Goal: Transaction & Acquisition: Purchase product/service

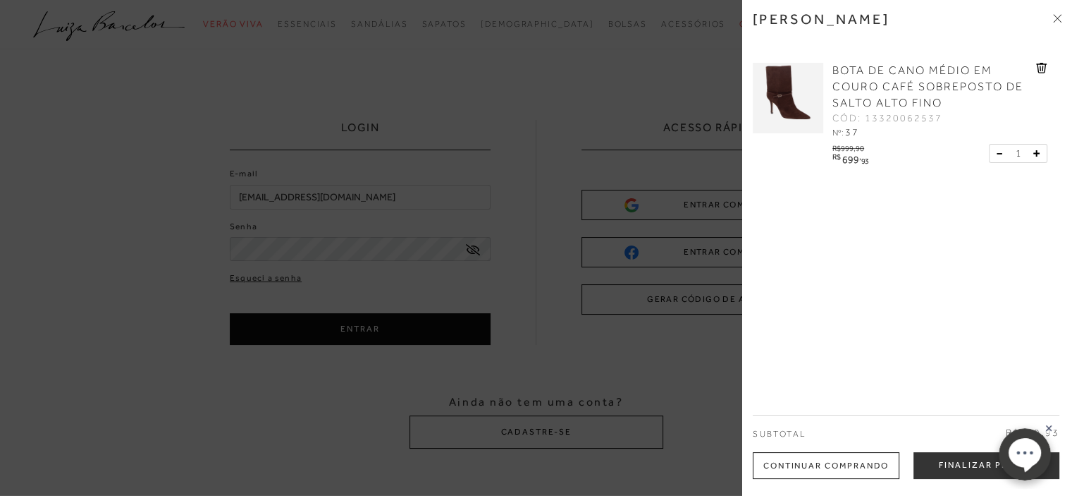
click at [809, 79] on img at bounding box center [788, 98] width 70 height 70
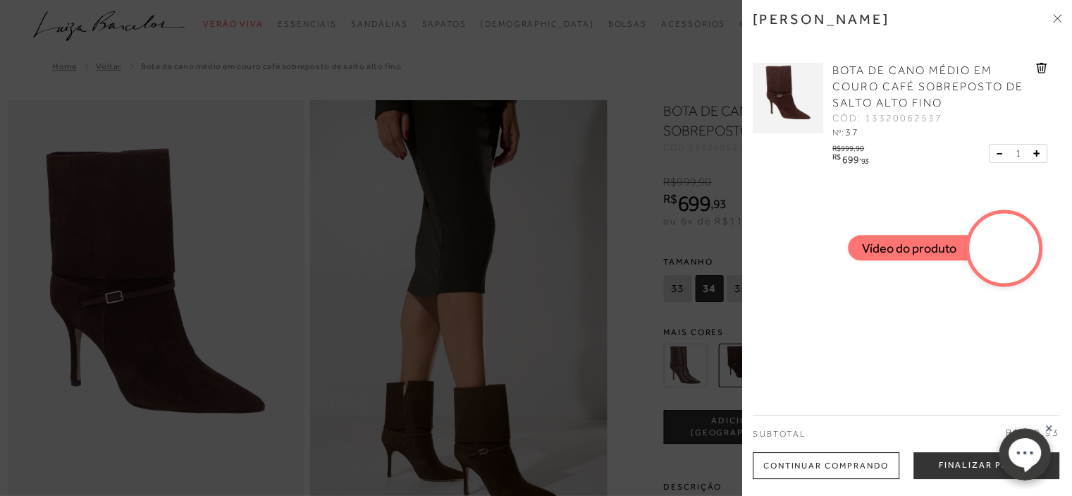
click at [645, 128] on div at bounding box center [536, 248] width 1072 height 496
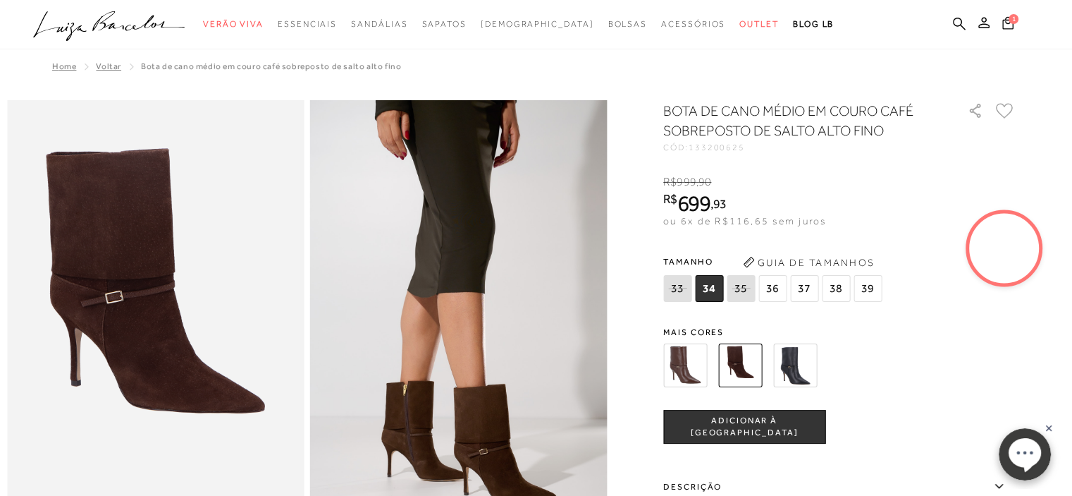
click at [692, 367] on img at bounding box center [685, 365] width 44 height 44
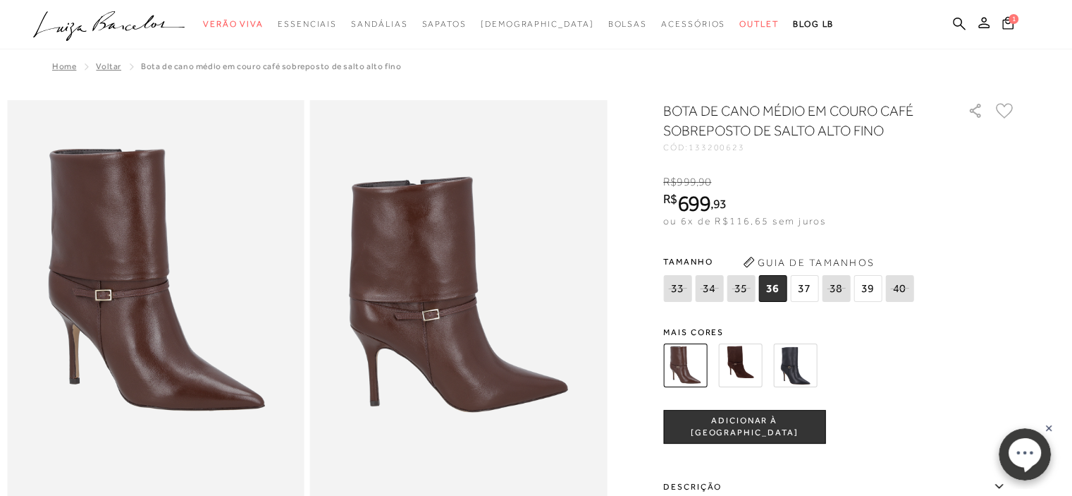
click at [690, 367] on img at bounding box center [685, 365] width 44 height 44
click at [804, 283] on span "37" at bounding box center [804, 288] width 28 height 27
click at [775, 431] on span "ADICIONAR À [GEOGRAPHIC_DATA]" at bounding box center [744, 427] width 161 height 25
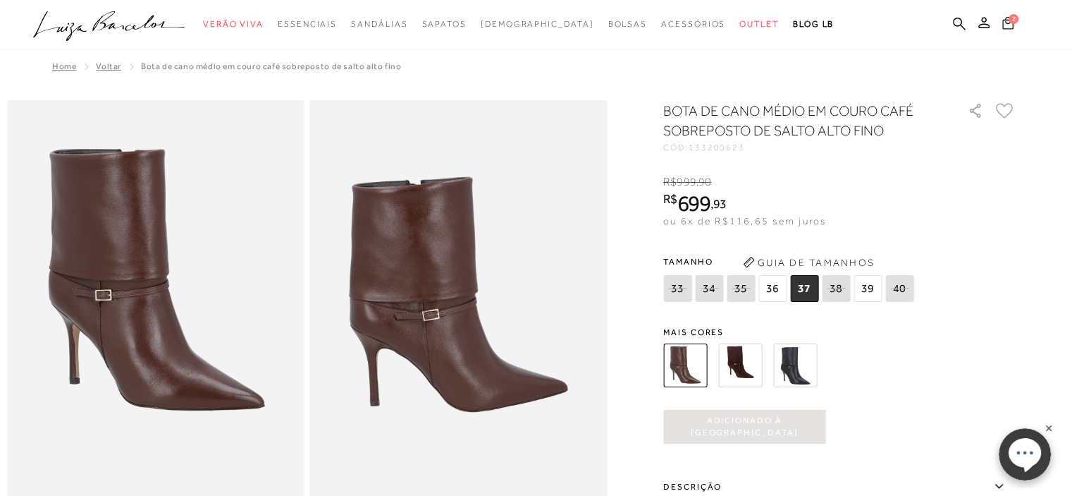
click at [1007, 19] on icon at bounding box center [1007, 22] width 11 height 13
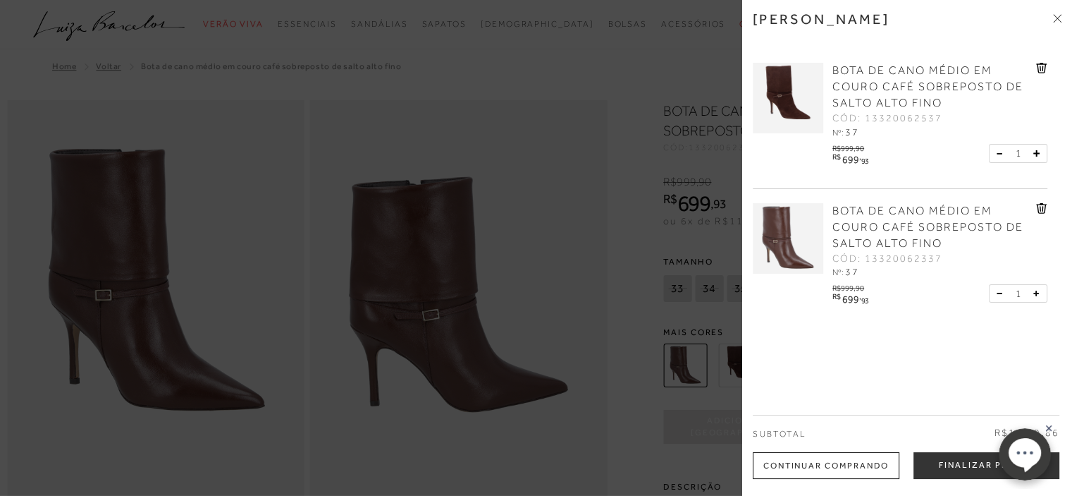
click at [1038, 64] on icon at bounding box center [1041, 68] width 11 height 11
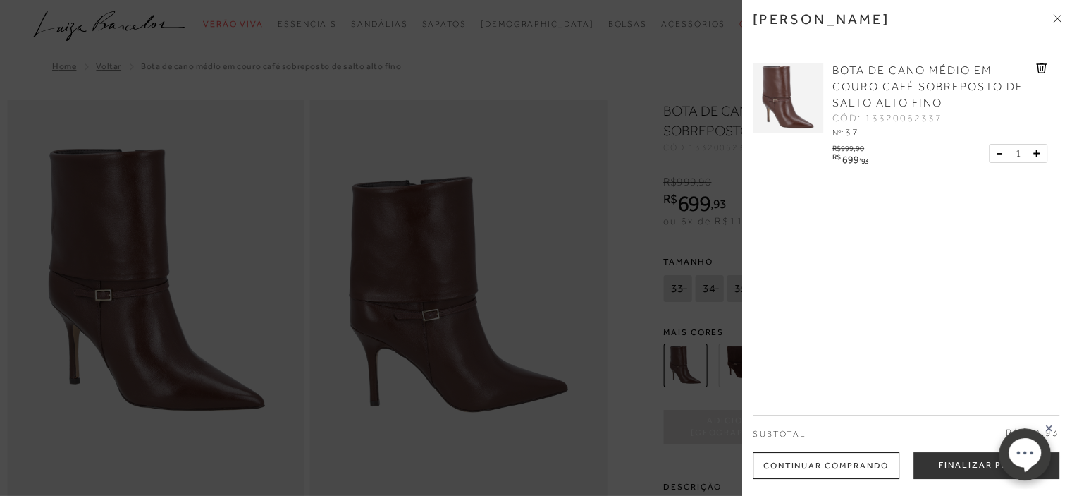
click at [778, 462] on div "Continuar Comprando" at bounding box center [826, 465] width 147 height 27
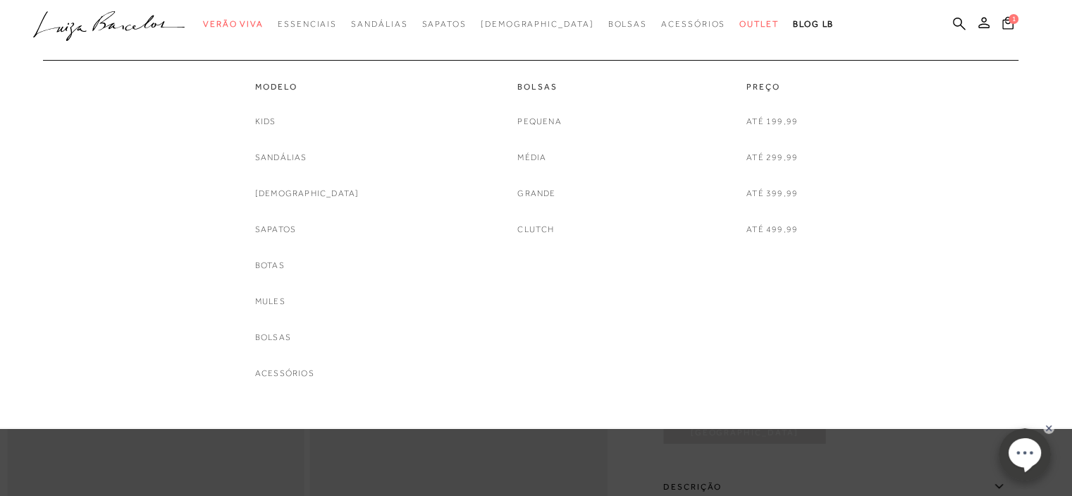
click at [316, 202] on div "Kids Sandálias Rasteiras Sapatos Botas Mules Bolsas Acessórios" at bounding box center [307, 247] width 104 height 266
click at [296, 228] on link "Sapatos" at bounding box center [275, 229] width 41 height 15
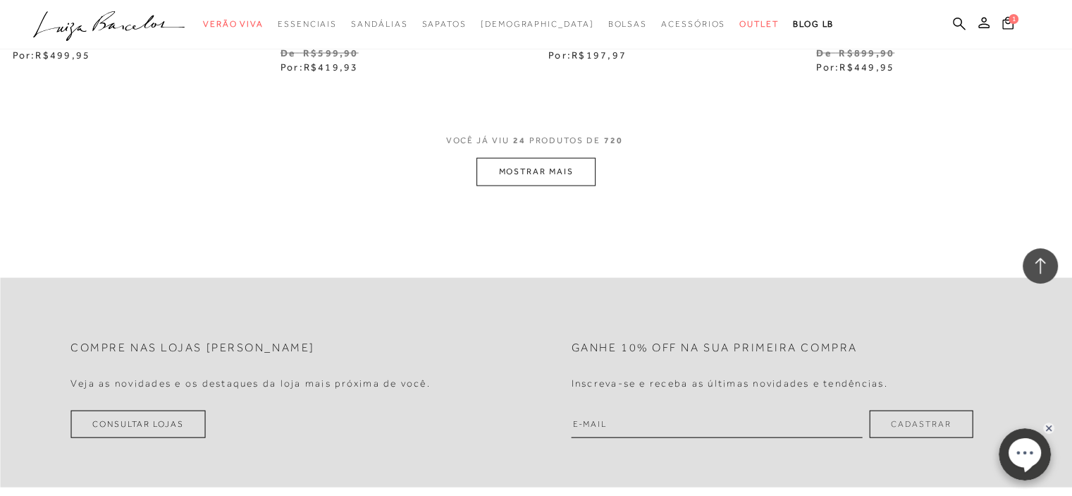
scroll to position [3031, 0]
click at [560, 168] on button "MOSTRAR MAIS" at bounding box center [536, 169] width 118 height 27
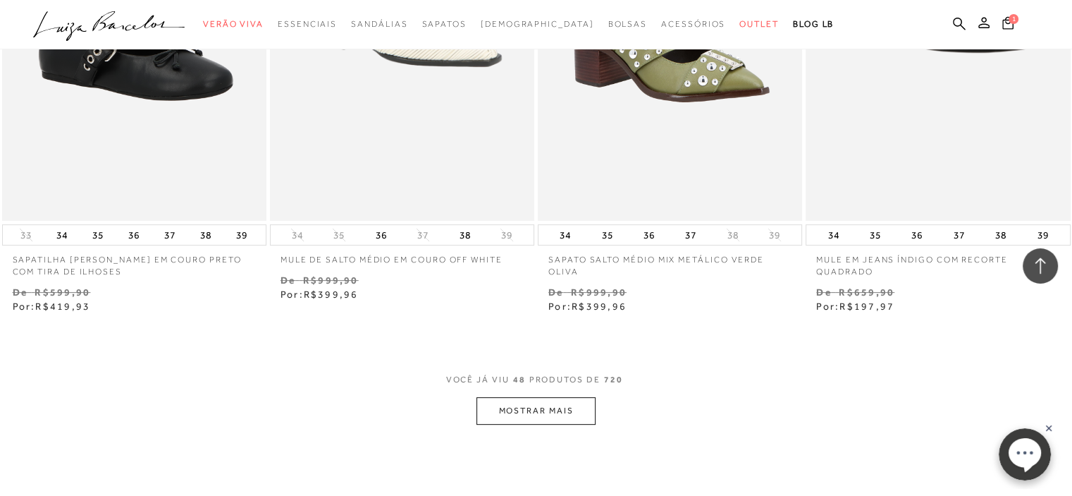
scroll to position [5781, 0]
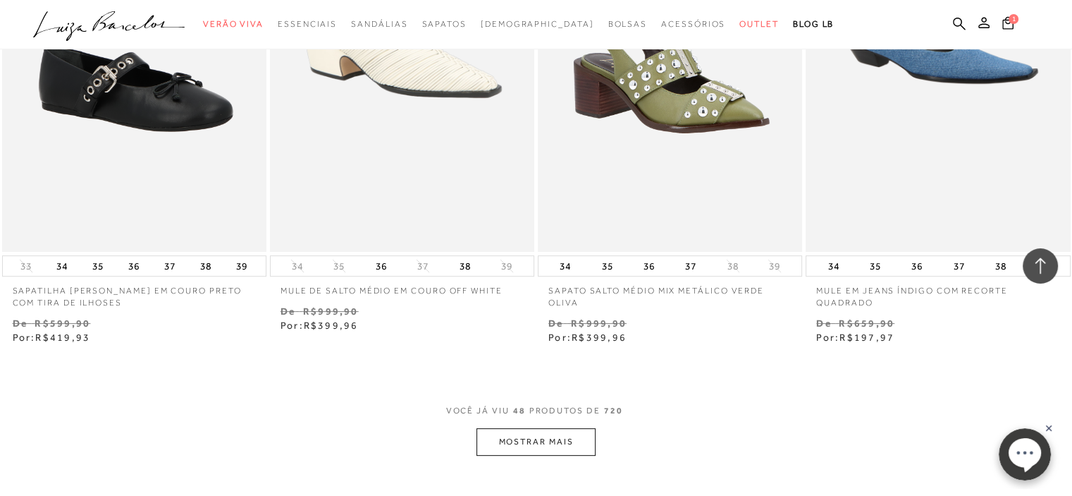
click at [560, 439] on button "MOSTRAR MAIS" at bounding box center [536, 441] width 118 height 27
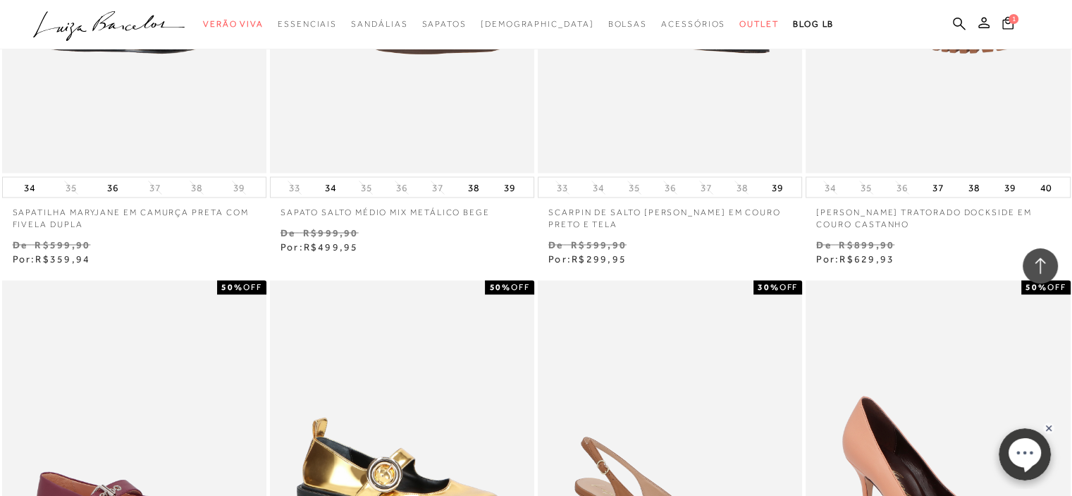
scroll to position [8248, 0]
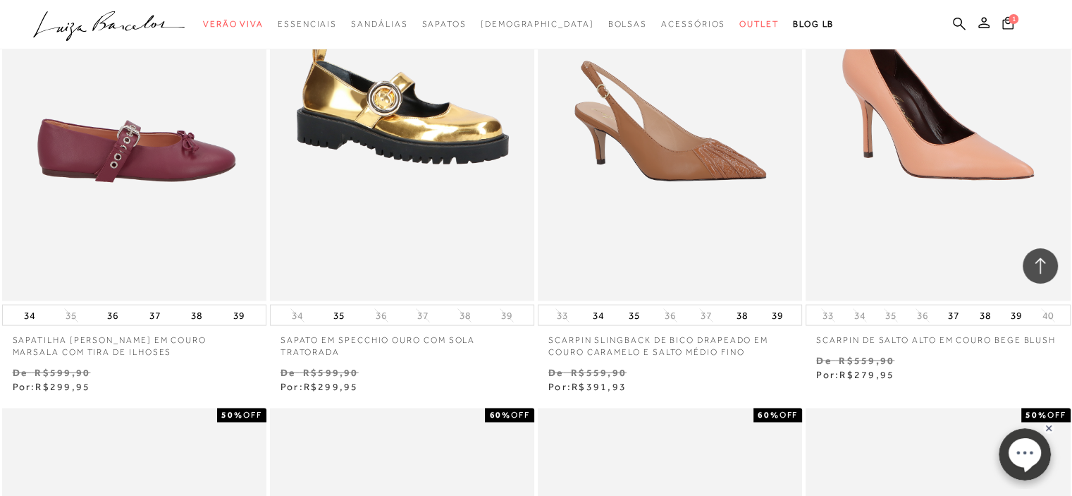
click at [133, 173] on img at bounding box center [135, 103] width 263 height 397
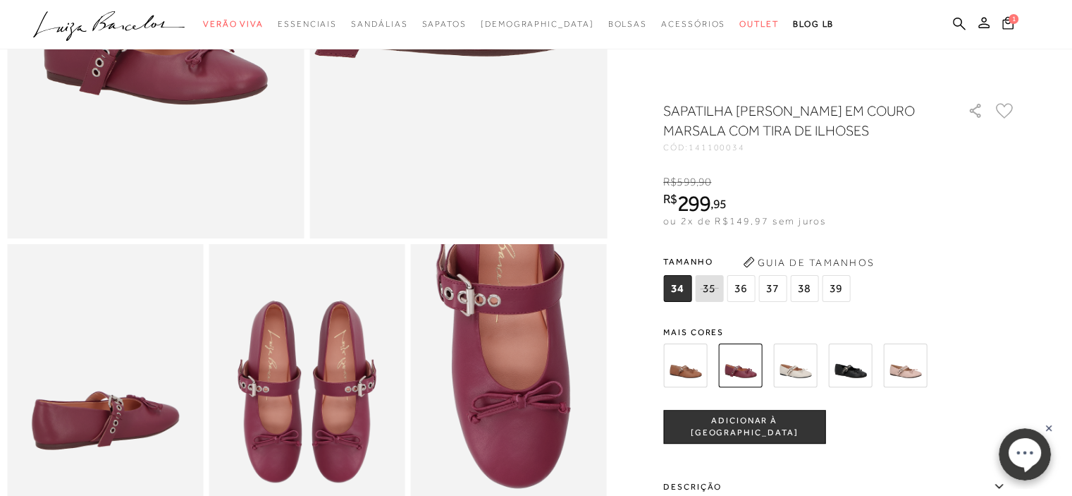
scroll to position [423, 0]
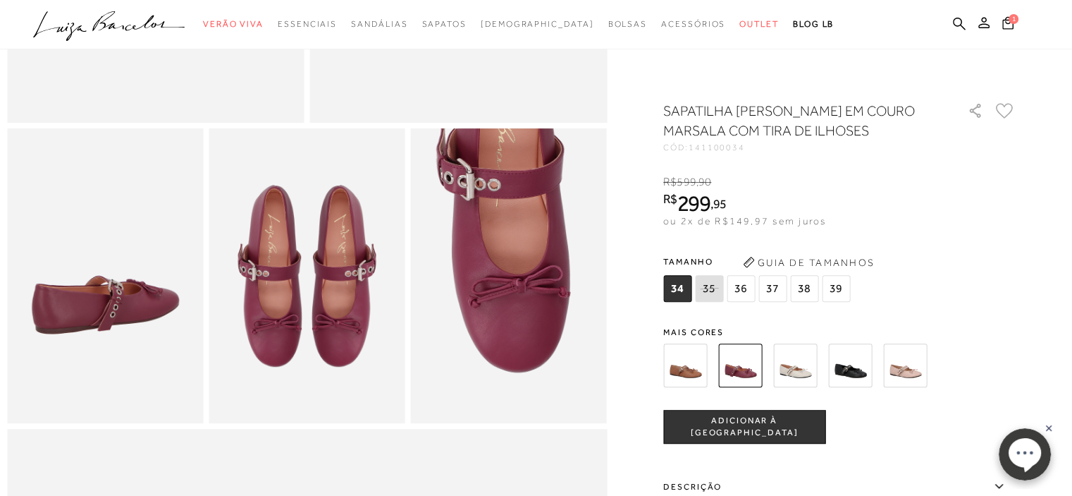
click at [810, 367] on img at bounding box center [795, 365] width 44 height 44
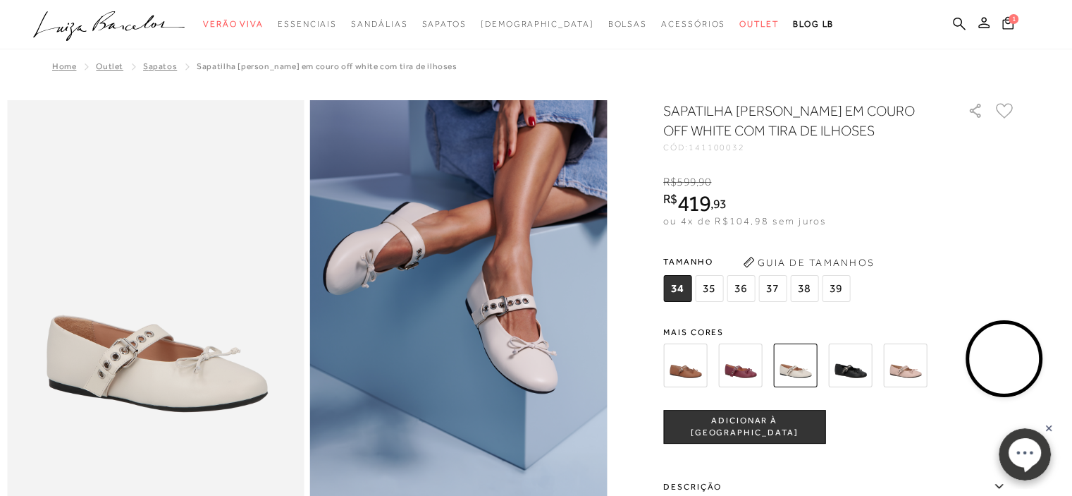
click at [686, 360] on img at bounding box center [685, 365] width 44 height 44
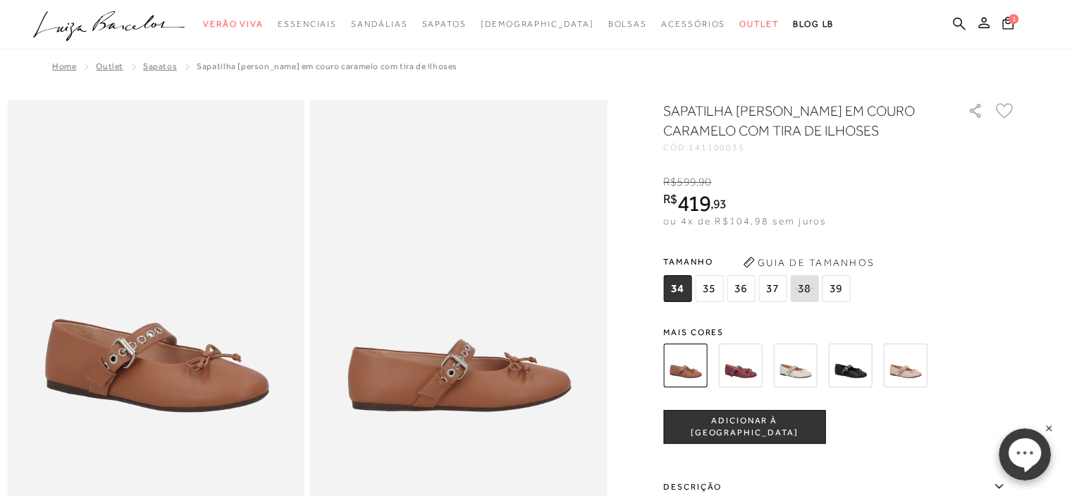
click at [920, 371] on img at bounding box center [905, 365] width 44 height 44
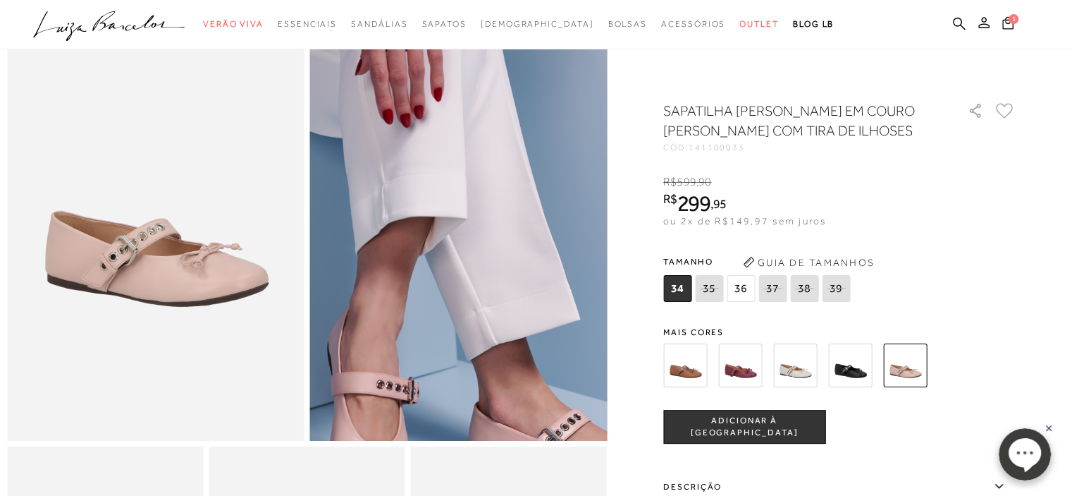
scroll to position [141, 0]
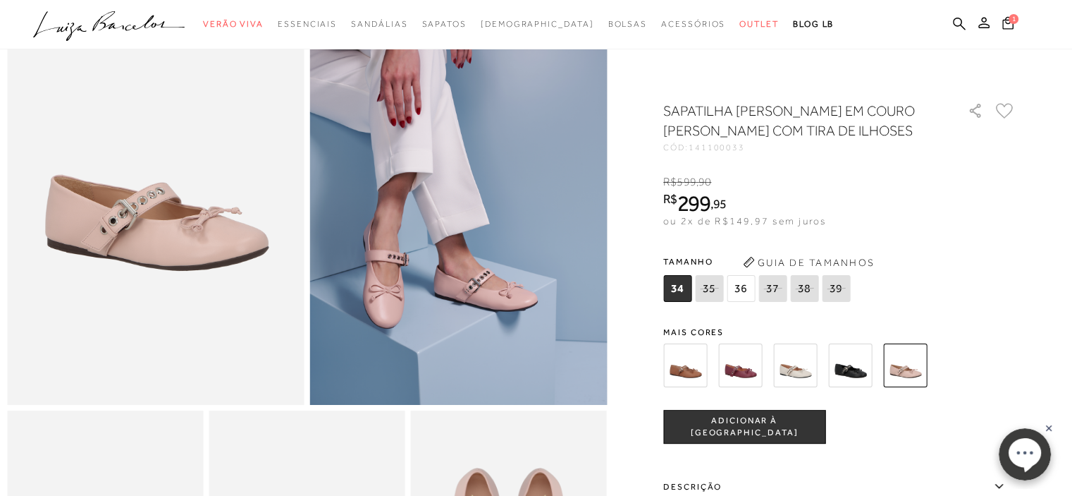
click at [746, 365] on img at bounding box center [740, 365] width 44 height 44
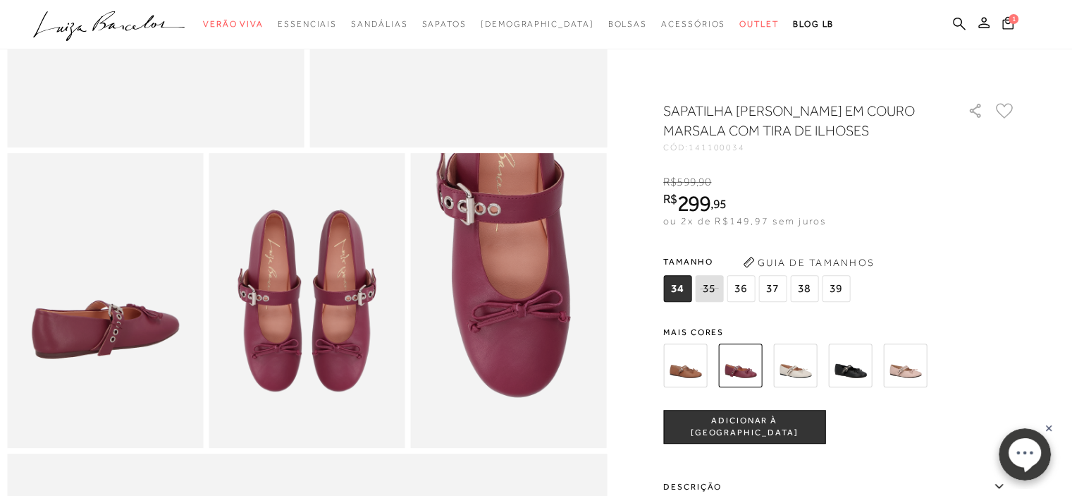
scroll to position [423, 0]
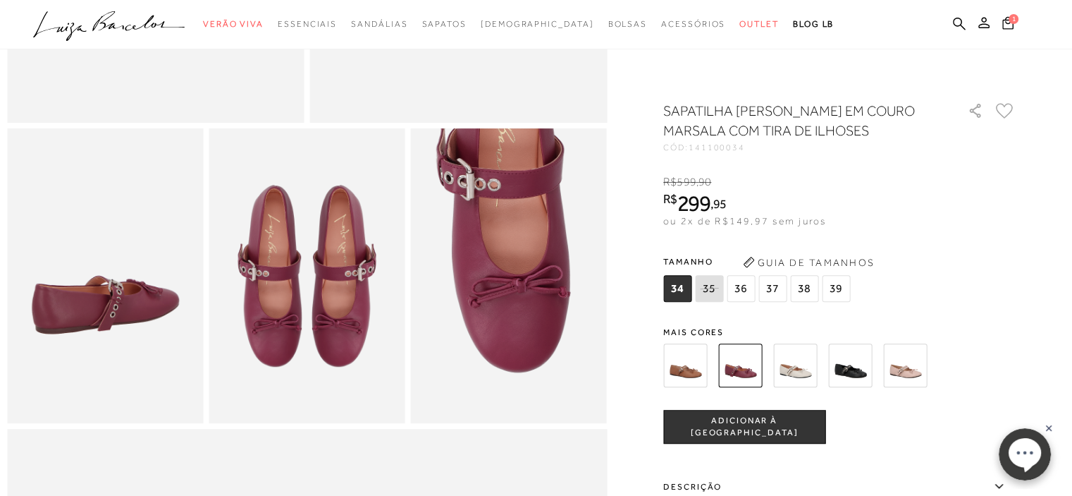
click at [778, 284] on span "37" at bounding box center [773, 288] width 28 height 27
click at [790, 422] on span "ADICIONAR À [GEOGRAPHIC_DATA]" at bounding box center [744, 427] width 161 height 25
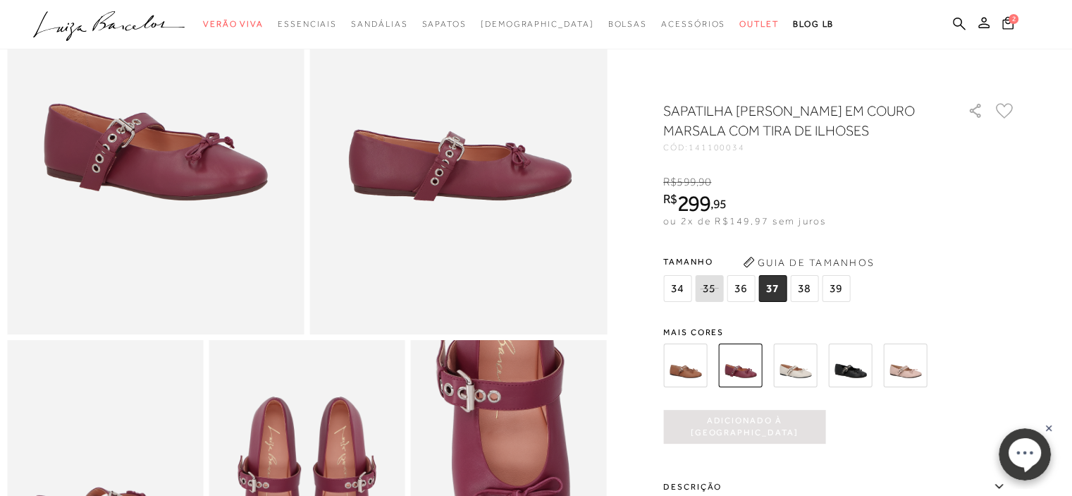
scroll to position [211, 0]
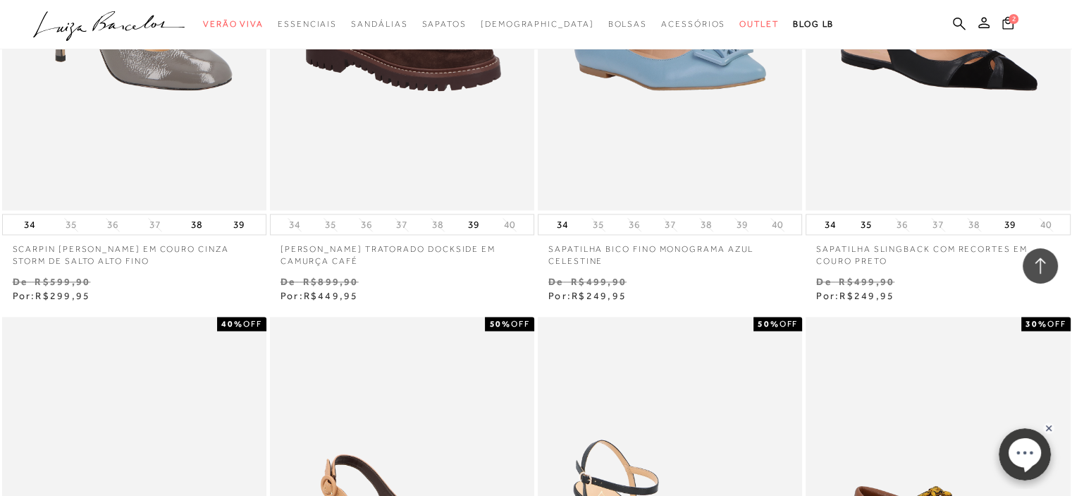
scroll to position [7613, 0]
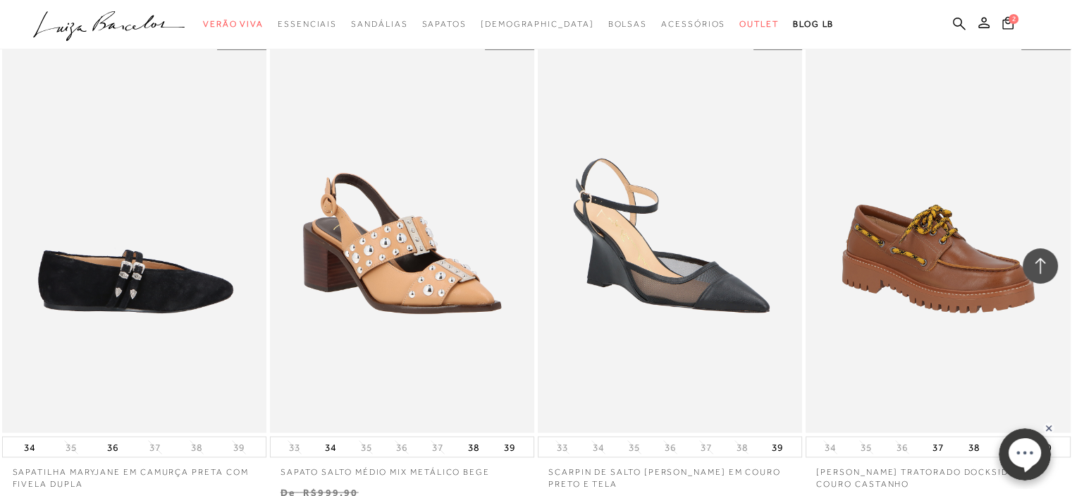
click at [71, 202] on img at bounding box center [135, 233] width 263 height 397
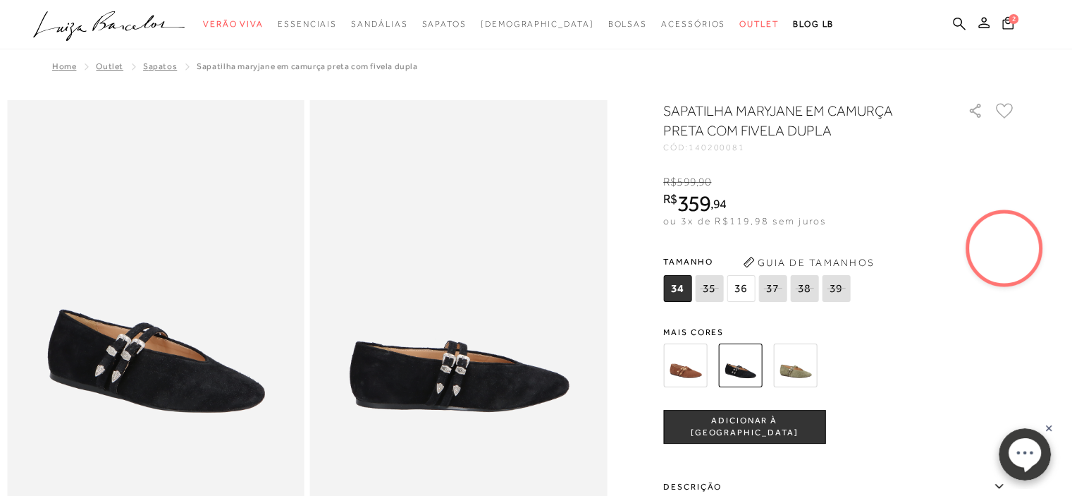
click at [805, 360] on img at bounding box center [795, 365] width 44 height 44
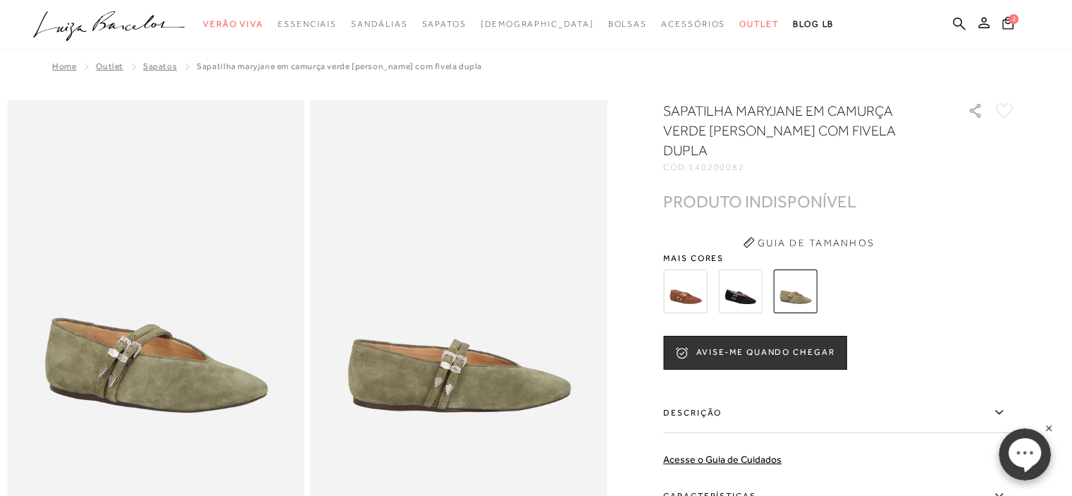
click at [675, 269] on img at bounding box center [685, 291] width 44 height 44
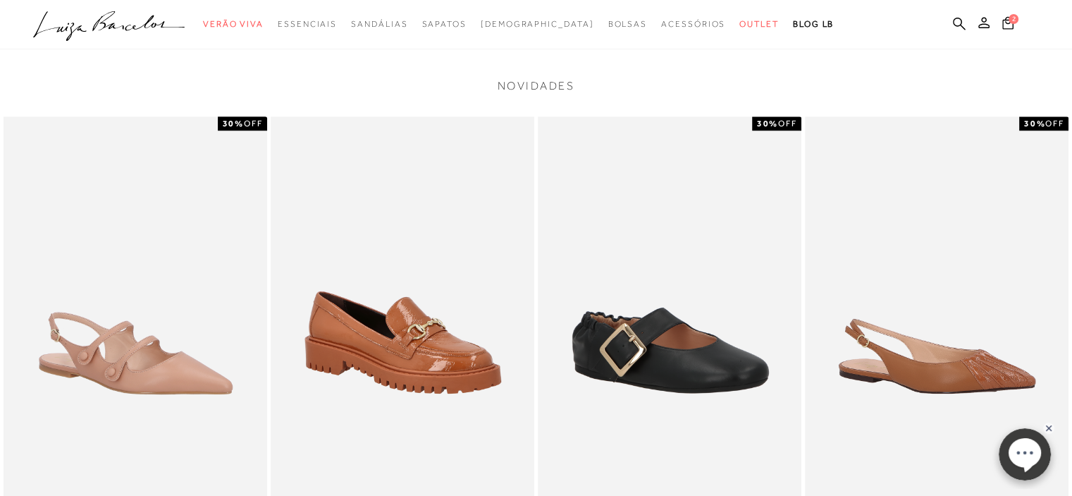
scroll to position [1055, 0]
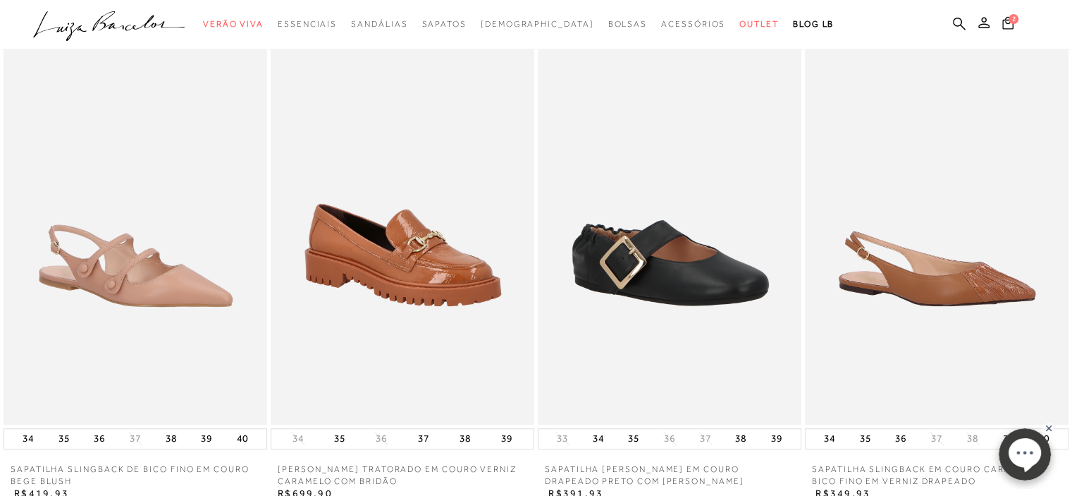
click at [685, 234] on img at bounding box center [670, 226] width 264 height 395
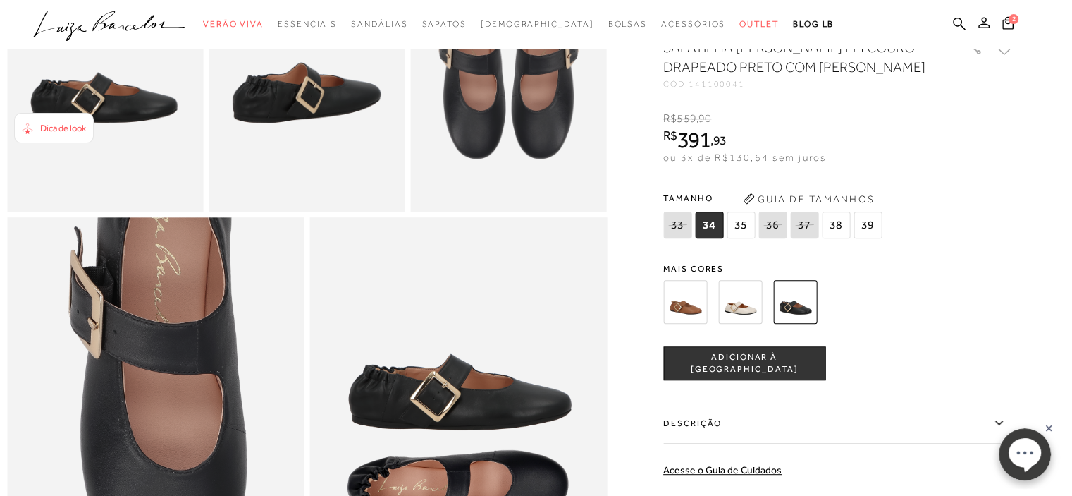
scroll to position [634, 0]
click at [750, 324] on img at bounding box center [740, 302] width 44 height 44
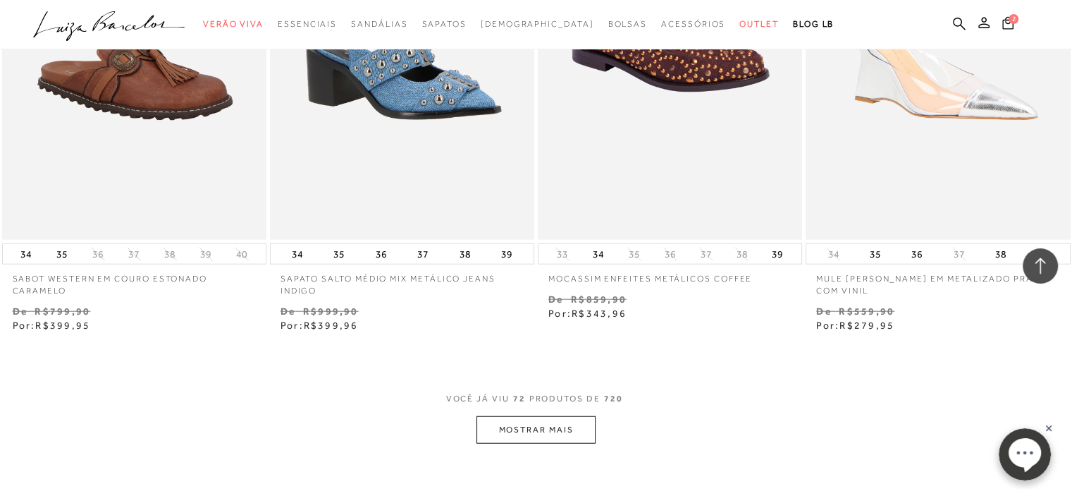
scroll to position [9094, 0]
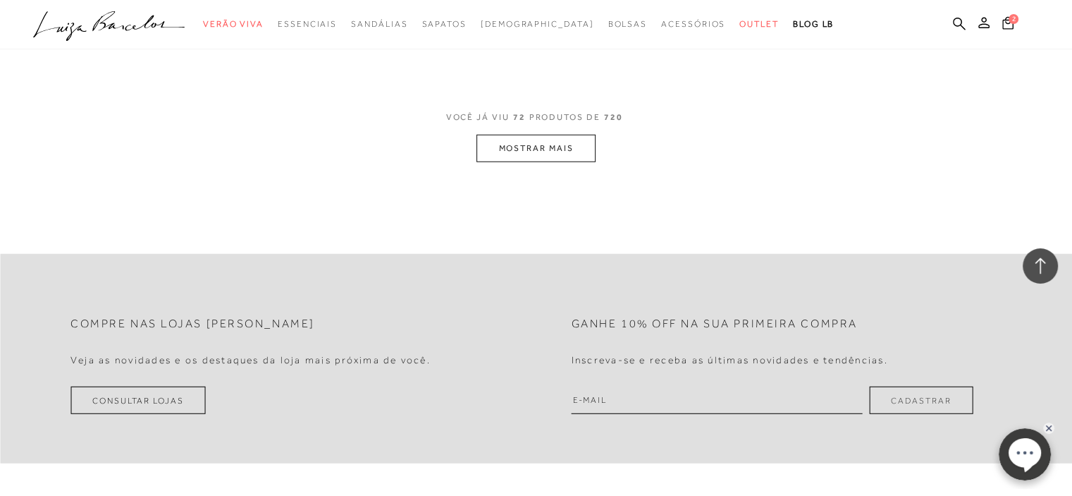
click at [553, 144] on button "MOSTRAR MAIS" at bounding box center [536, 148] width 118 height 27
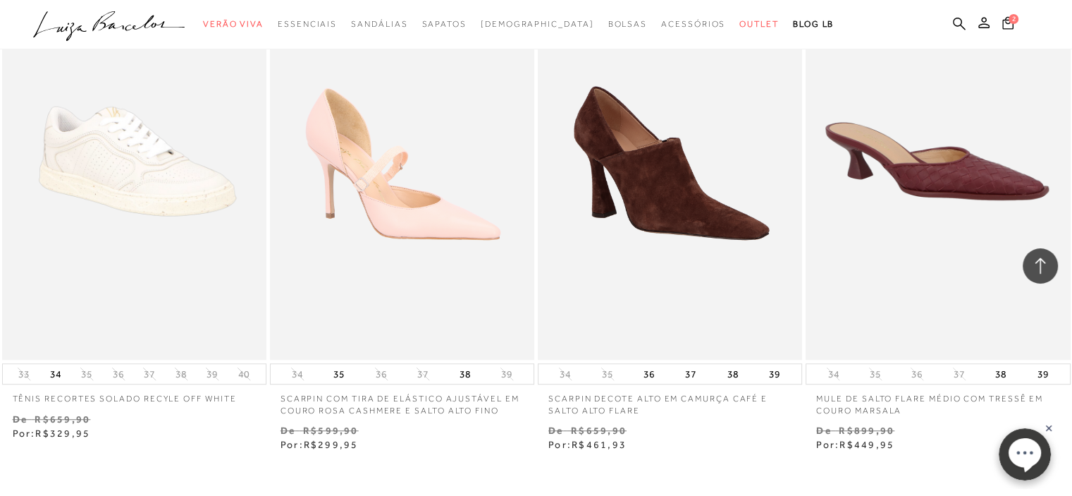
scroll to position [12055, 0]
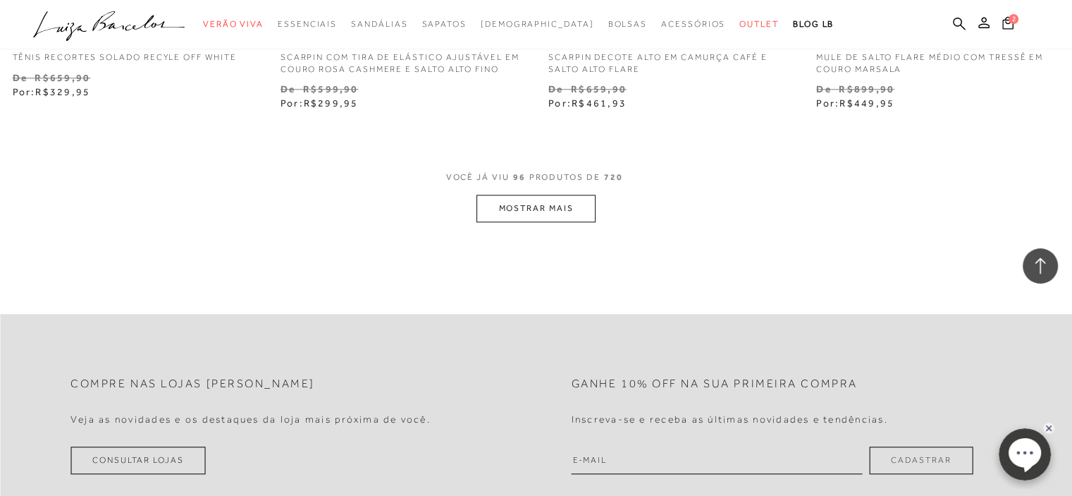
click at [572, 209] on button "MOSTRAR MAIS" at bounding box center [536, 208] width 118 height 27
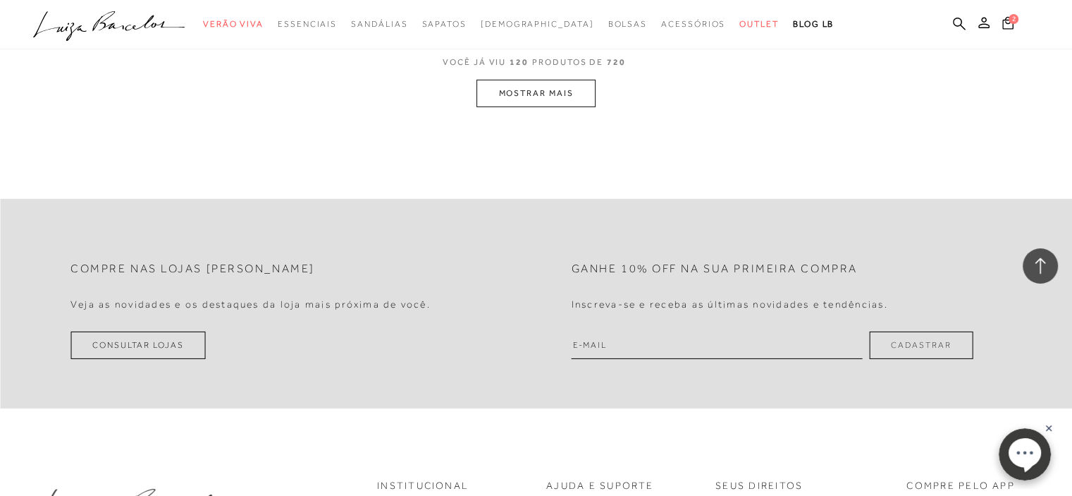
scroll to position [15227, 0]
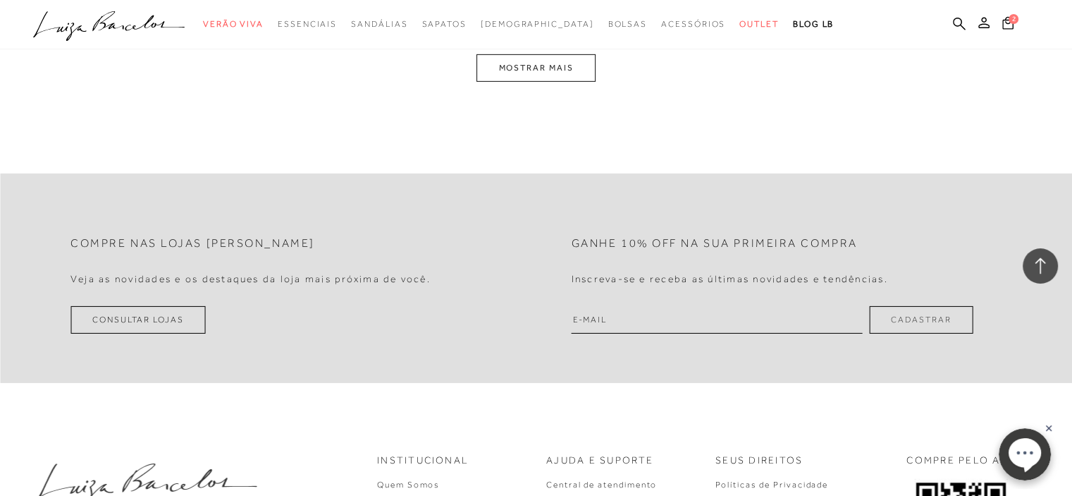
click at [550, 60] on button "MOSTRAR MAIS" at bounding box center [536, 67] width 118 height 27
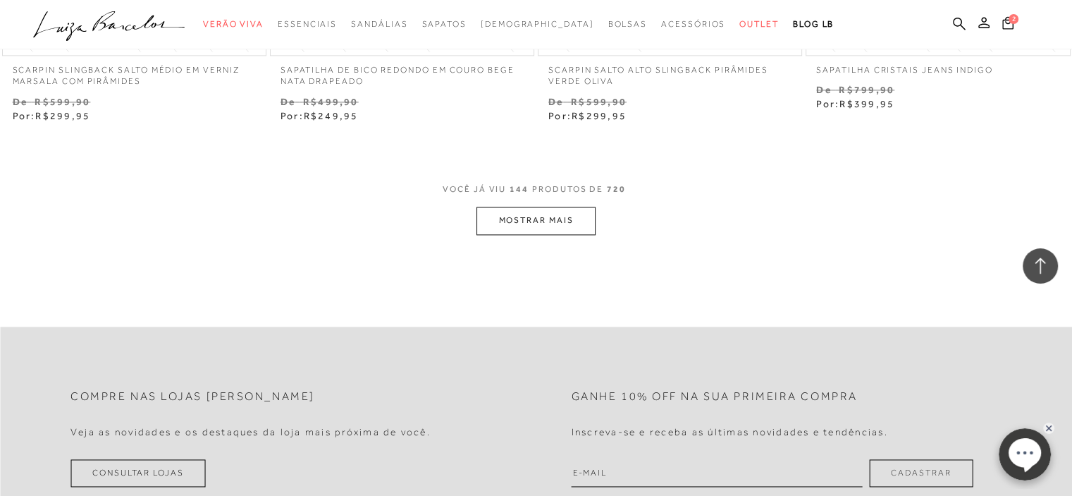
scroll to position [18094, 0]
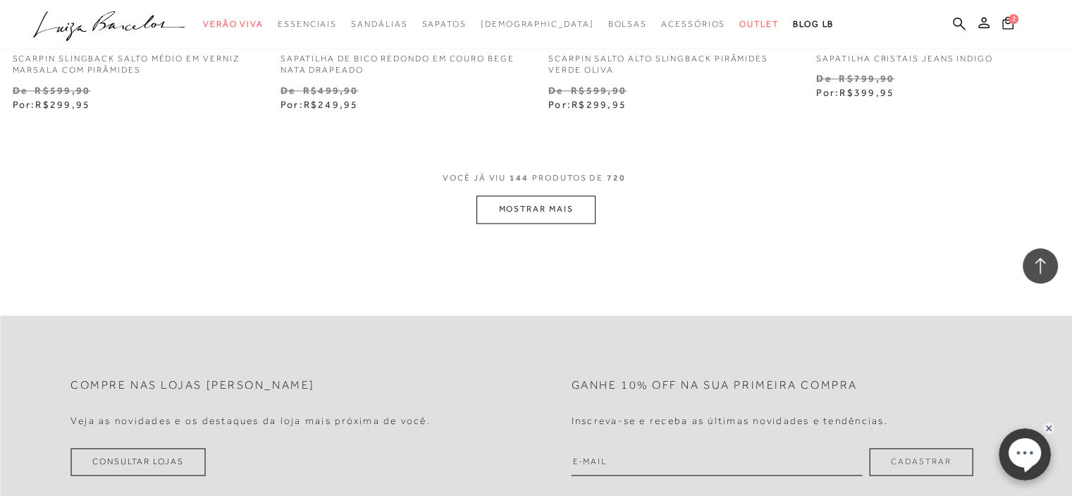
click at [551, 197] on button "MOSTRAR MAIS" at bounding box center [536, 208] width 118 height 27
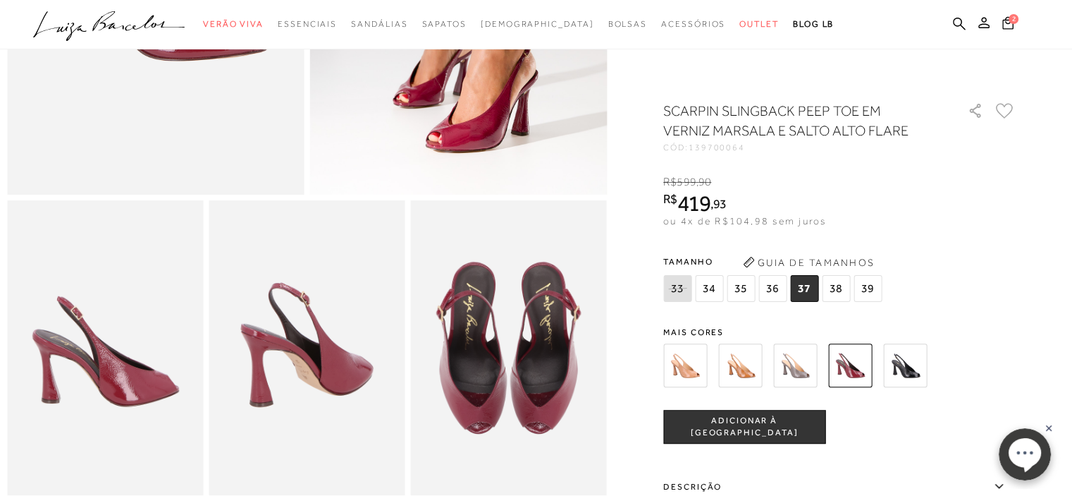
scroll to position [352, 0]
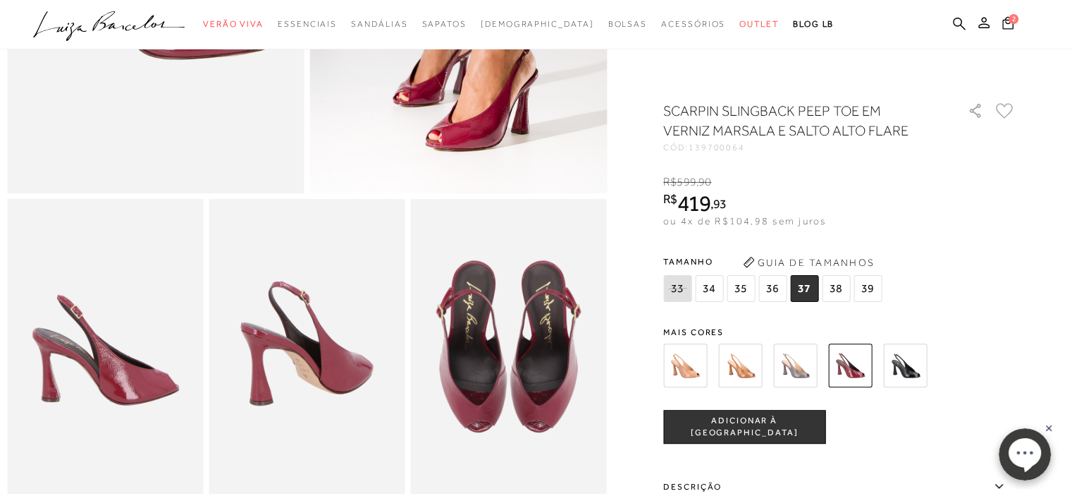
click at [792, 419] on button "ADICIONAR À [GEOGRAPHIC_DATA]" at bounding box center [744, 427] width 162 height 34
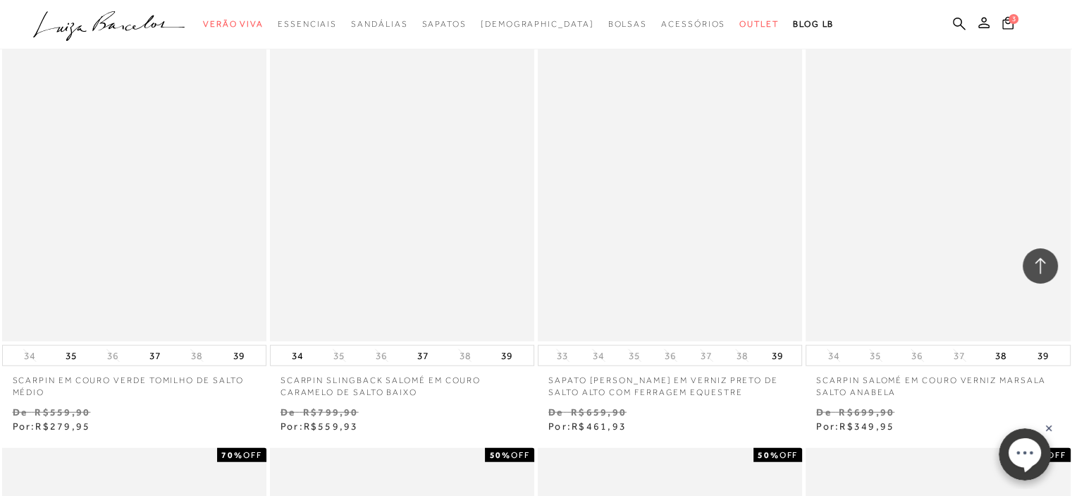
scroll to position [20209, 0]
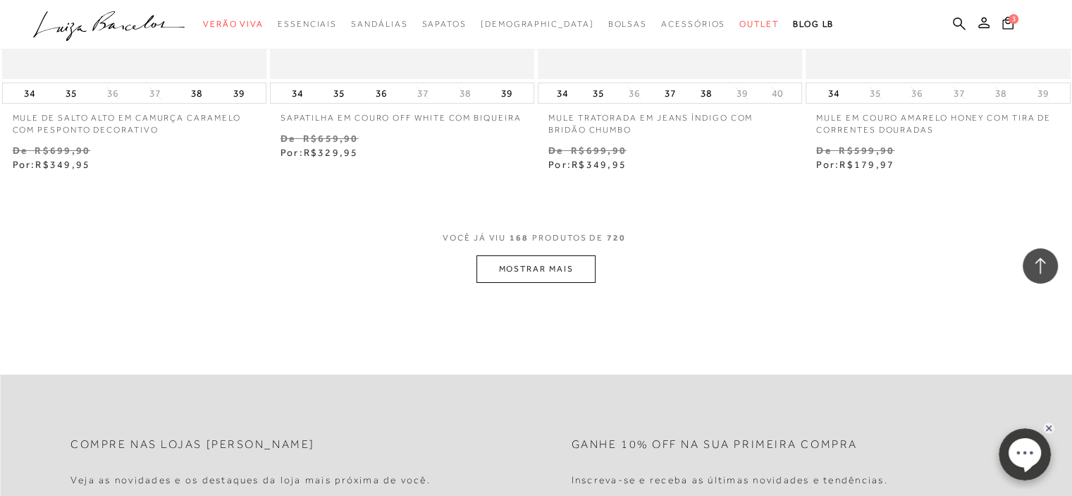
click at [567, 260] on button "MOSTRAR MAIS" at bounding box center [536, 268] width 118 height 27
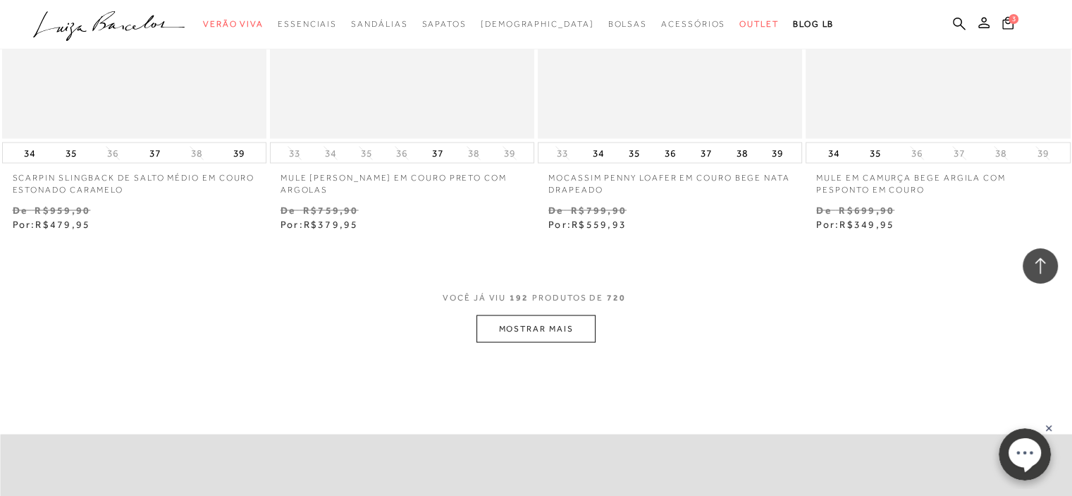
click at [558, 332] on button "MOSTRAR MAIS" at bounding box center [536, 327] width 118 height 27
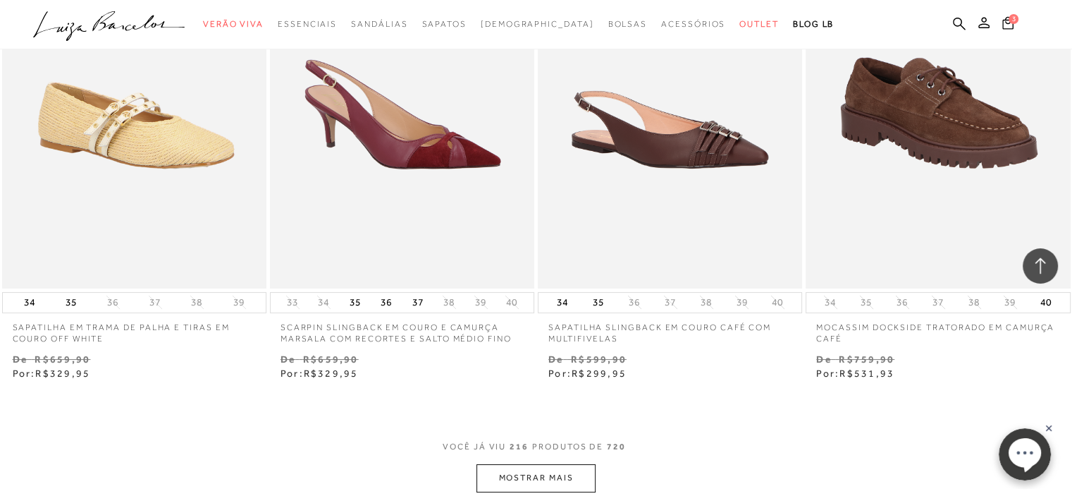
scroll to position [27073, 0]
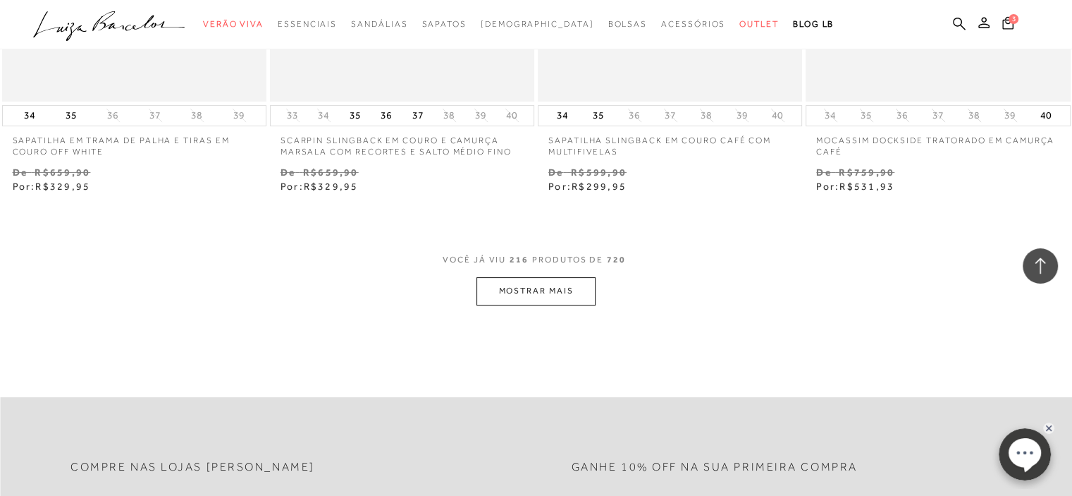
click at [526, 277] on button "MOSTRAR MAIS" at bounding box center [536, 290] width 118 height 27
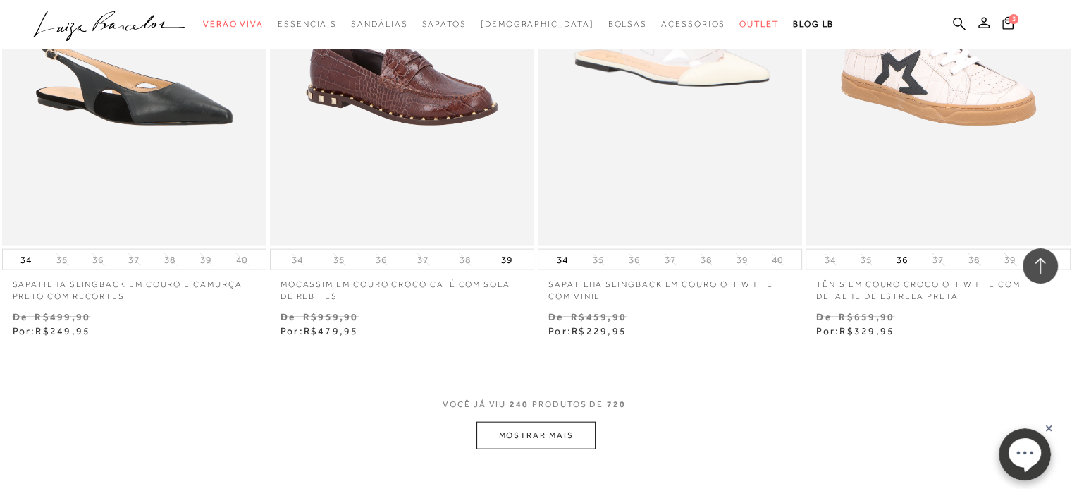
scroll to position [30290, 0]
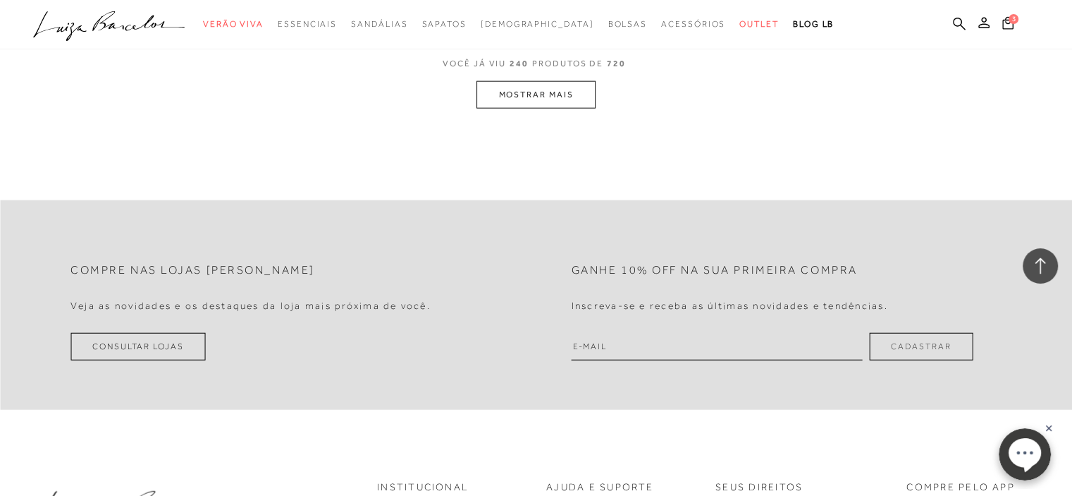
click at [548, 87] on button "MOSTRAR MAIS" at bounding box center [536, 94] width 118 height 27
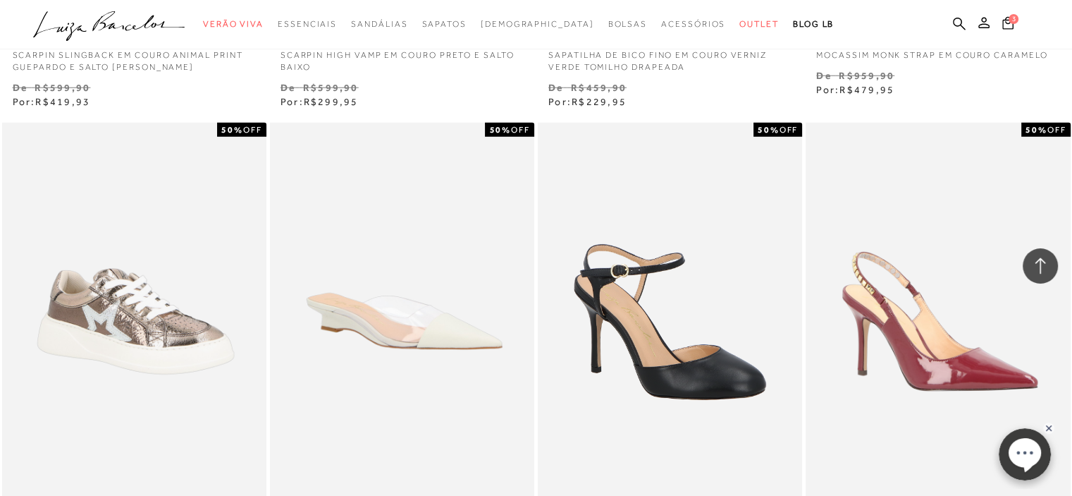
scroll to position [33291, 0]
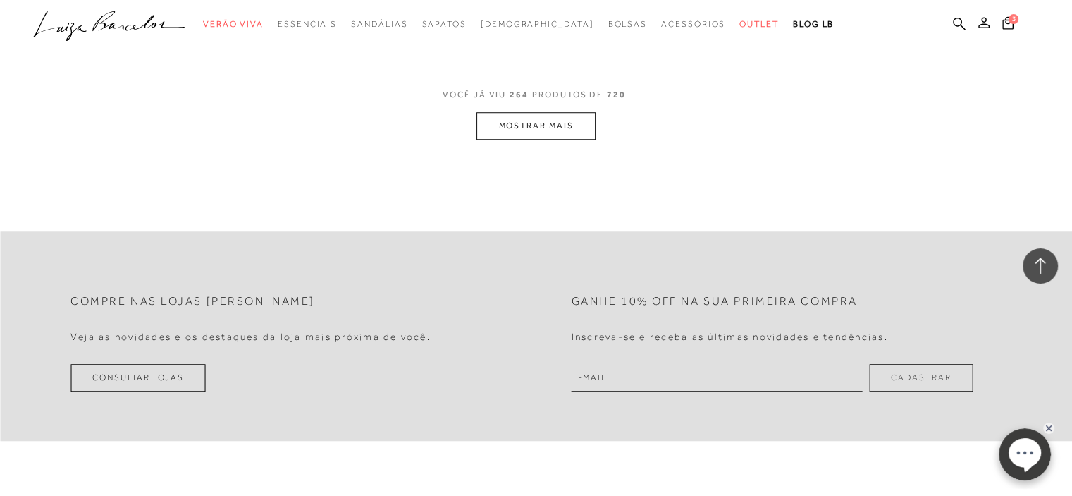
click at [579, 112] on button "MOSTRAR MAIS" at bounding box center [536, 125] width 118 height 27
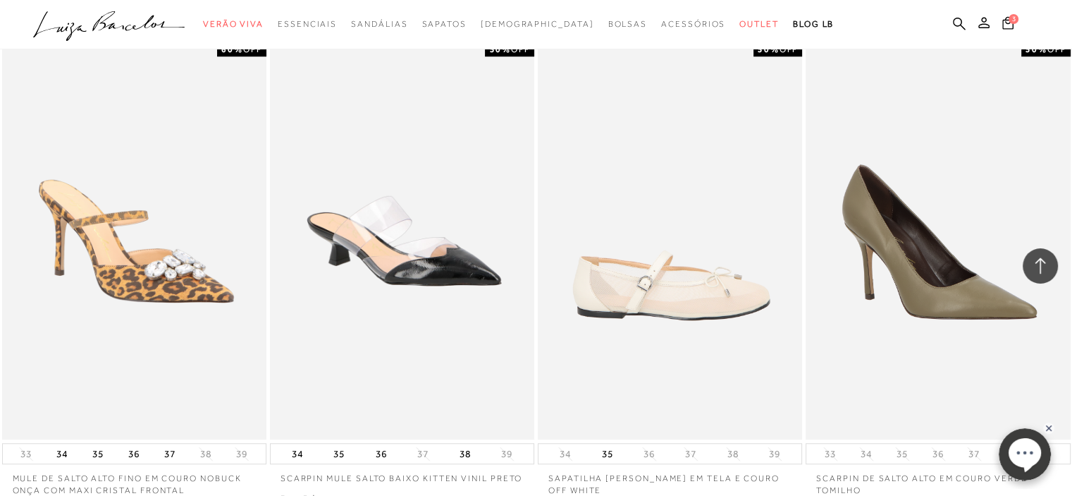
scroll to position [33431, 0]
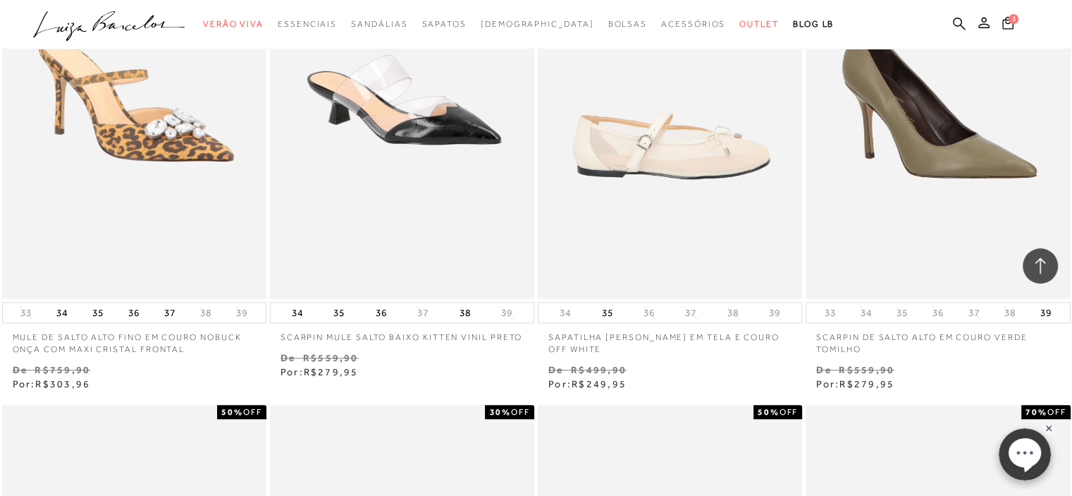
click at [663, 135] on img at bounding box center [670, 99] width 263 height 397
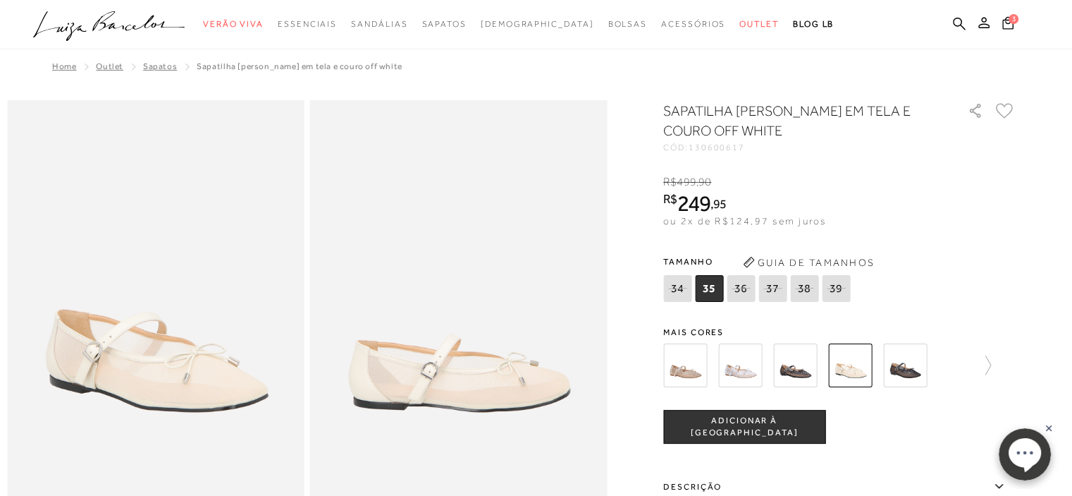
click at [688, 369] on img at bounding box center [685, 365] width 44 height 44
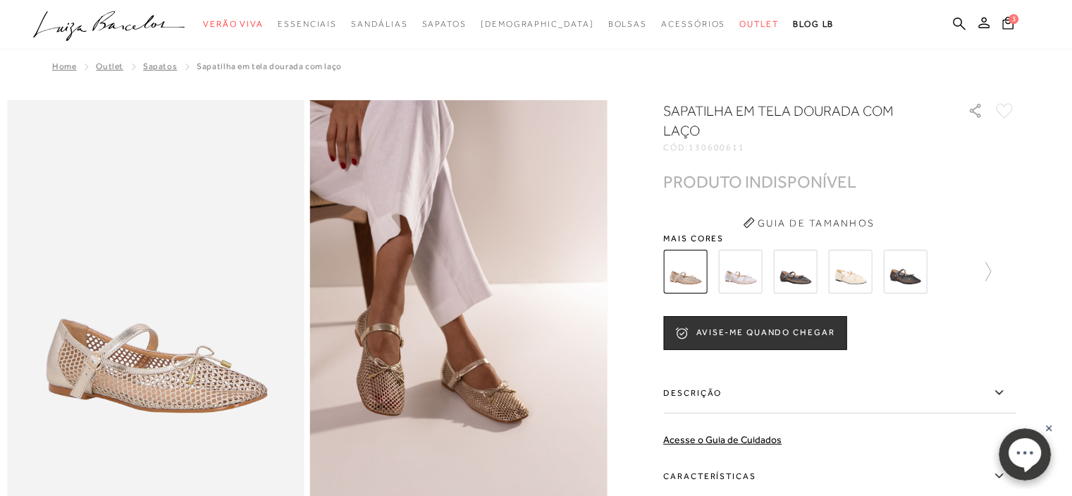
click at [810, 276] on img at bounding box center [795, 272] width 44 height 44
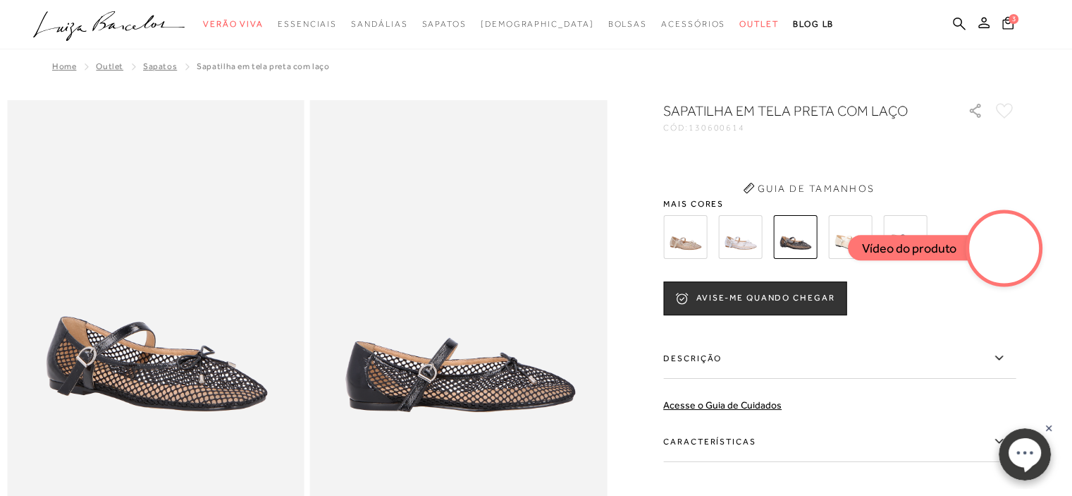
click at [803, 273] on div "SAPATILHA EM TELA PRETA COM LAÇO CÓD: 130600614 × É necessário selecionar um ta…" at bounding box center [839, 349] width 352 height 497
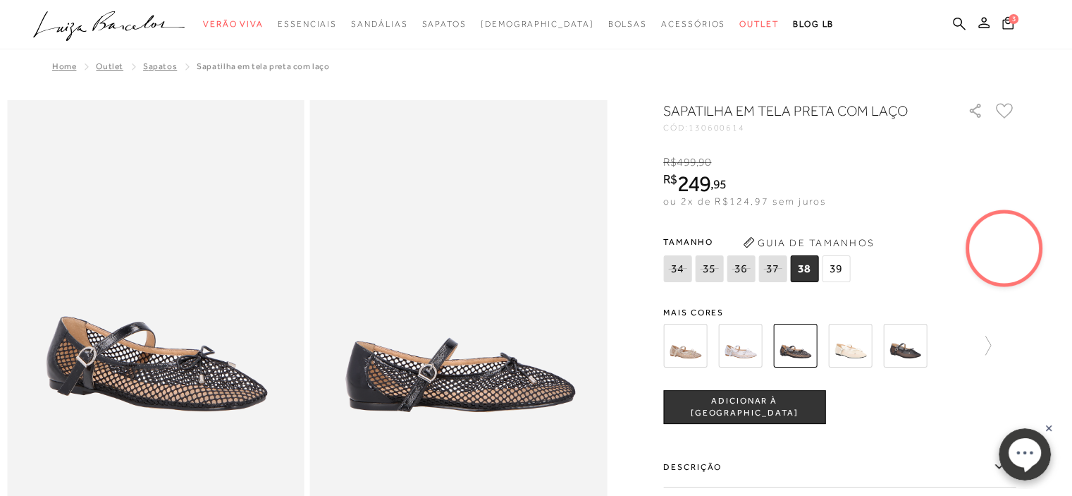
click at [852, 343] on img at bounding box center [850, 346] width 44 height 44
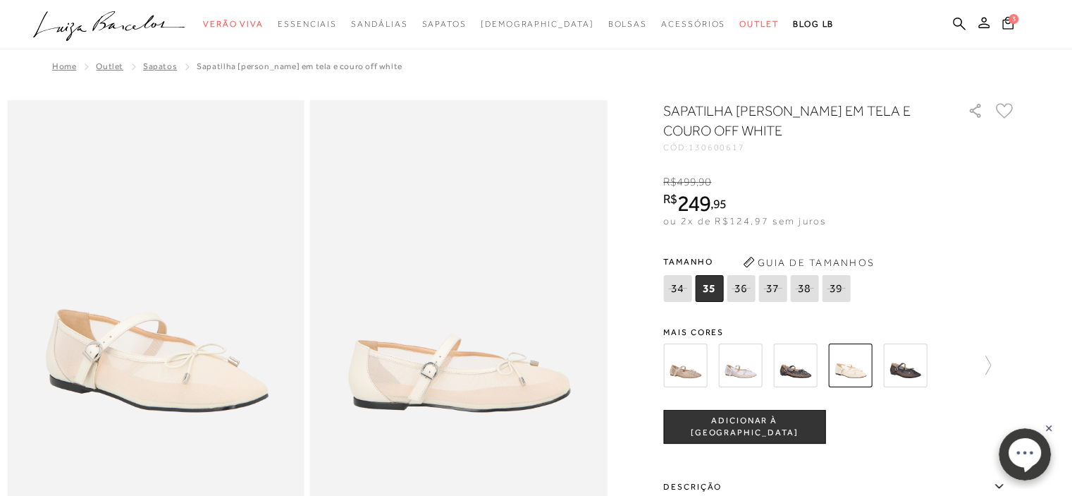
click at [911, 360] on img at bounding box center [905, 365] width 44 height 44
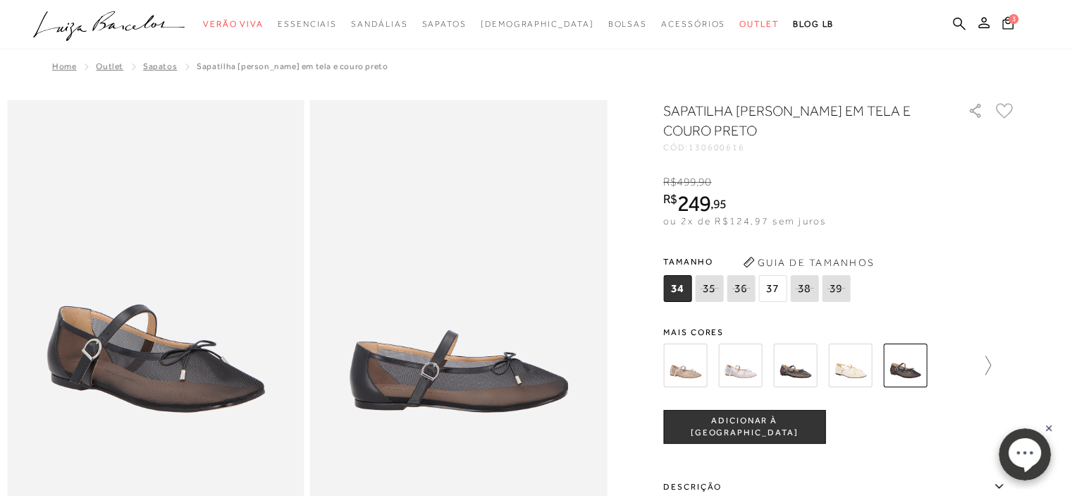
click at [991, 365] on icon at bounding box center [989, 364] width 6 height 19
click at [718, 364] on img at bounding box center [710, 365] width 44 height 44
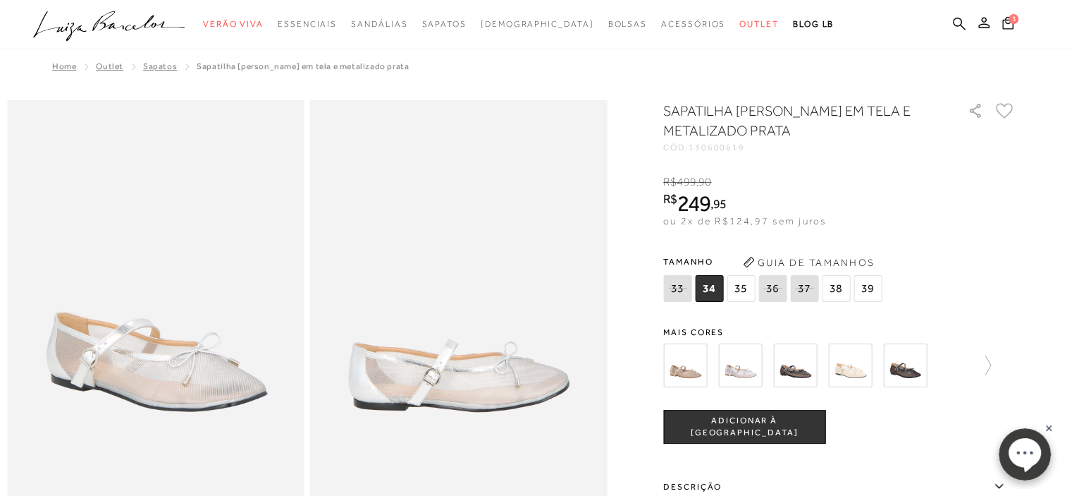
click at [799, 365] on img at bounding box center [795, 365] width 44 height 44
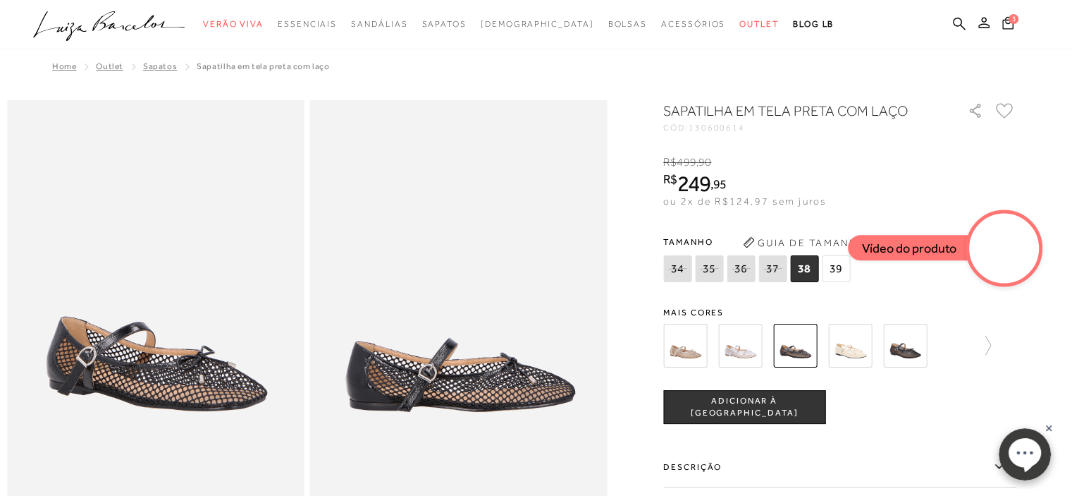
click at [927, 340] on img at bounding box center [905, 346] width 44 height 44
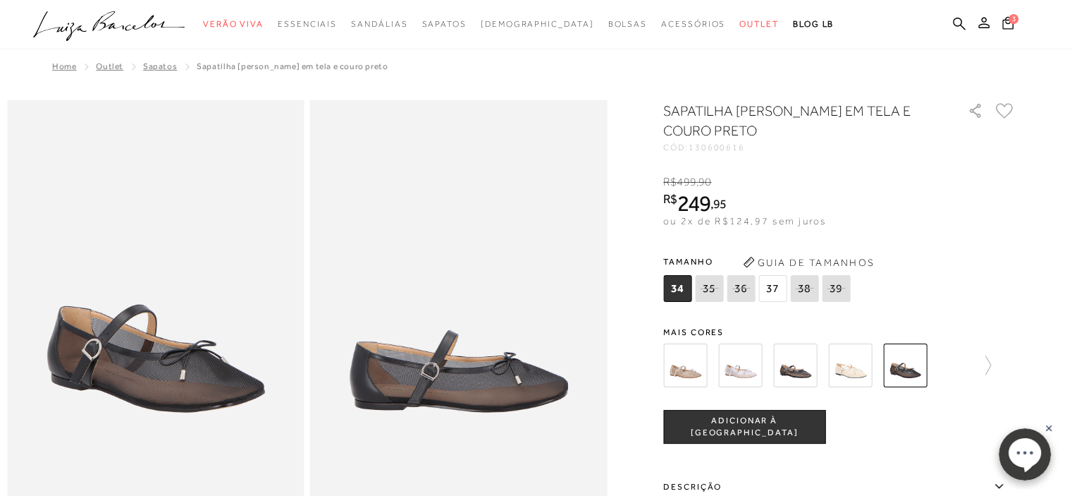
click at [778, 275] on label "37" at bounding box center [773, 288] width 28 height 27
click at [802, 431] on span "ADICIONAR À [GEOGRAPHIC_DATA]" at bounding box center [744, 427] width 161 height 25
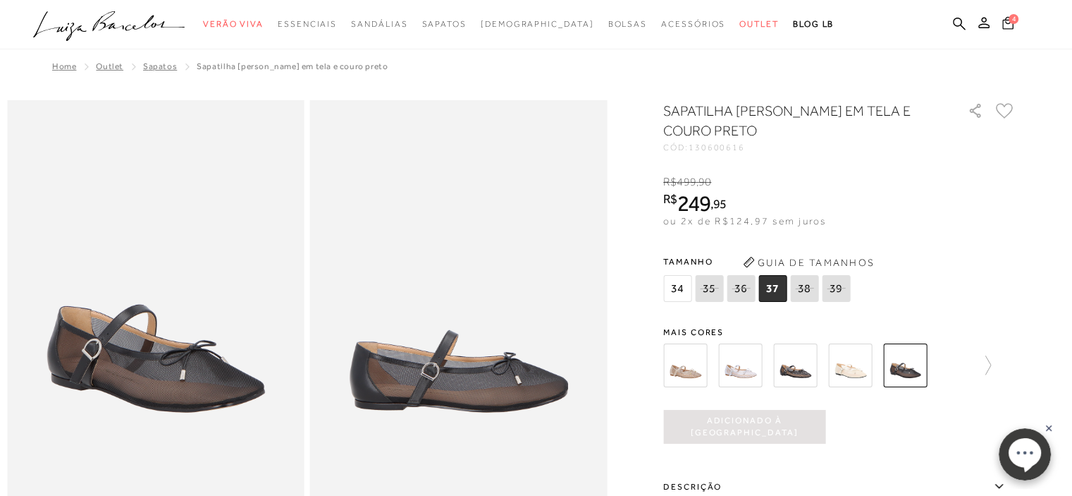
click at [1010, 13] on ul ".a{fill-rule:evenodd;} Verão Viva Em alta Favoritos das Influenciadoras Apostas…" at bounding box center [525, 24] width 985 height 26
click at [1013, 23] on span "4" at bounding box center [1014, 18] width 11 height 11
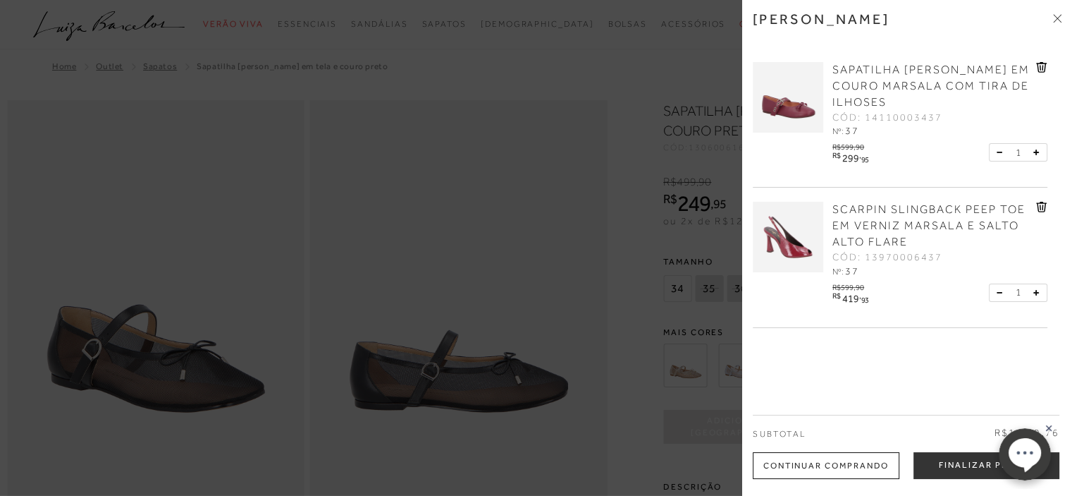
scroll to position [254, 0]
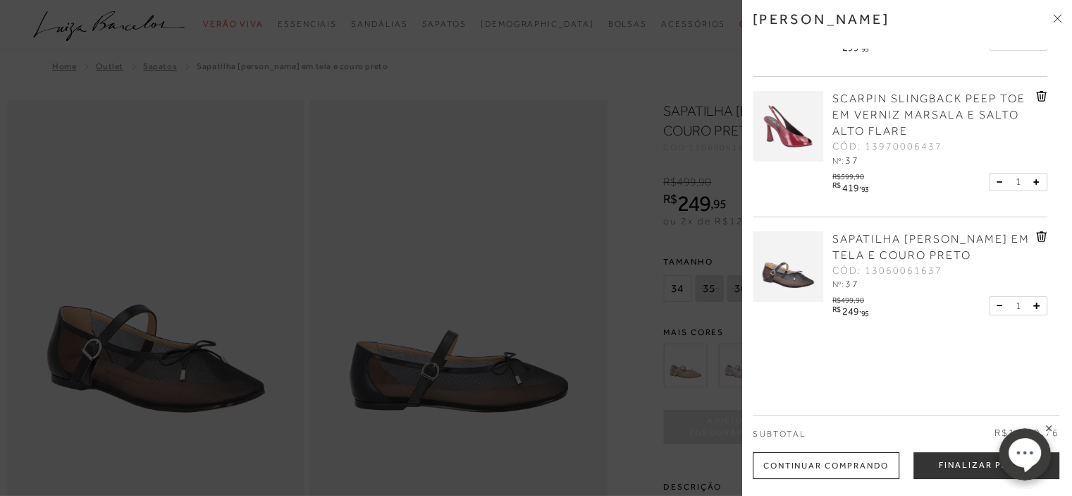
click at [971, 439] on div "Subtotal R$1.669,76" at bounding box center [906, 433] width 307 height 37
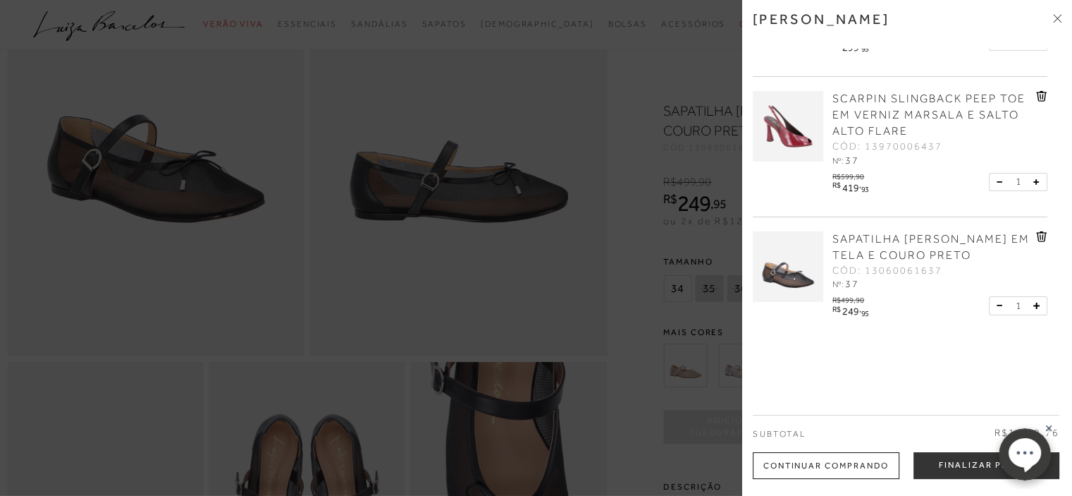
scroll to position [211, 0]
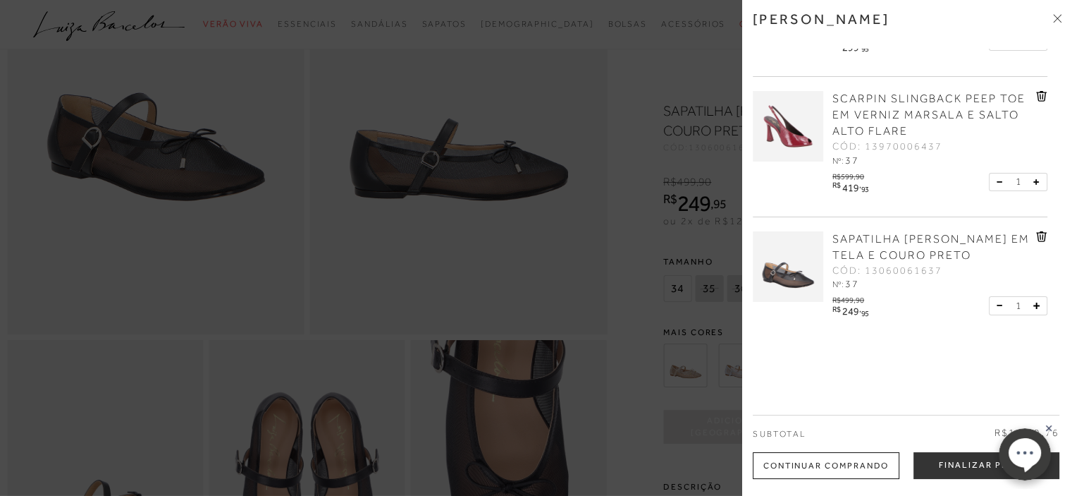
drag, startPoint x: 984, startPoint y: 367, endPoint x: 1007, endPoint y: 361, distance: 24.1
click at [981, 321] on div "Minha sacola BOTA DE CANO MÉDIO EM COURO CAFÉ SOBREPOSTO DE SALTO ALTO FINO CÓD…" at bounding box center [907, 248] width 330 height 496
click at [1052, 426] on rect at bounding box center [1048, 427] width 11 height 11
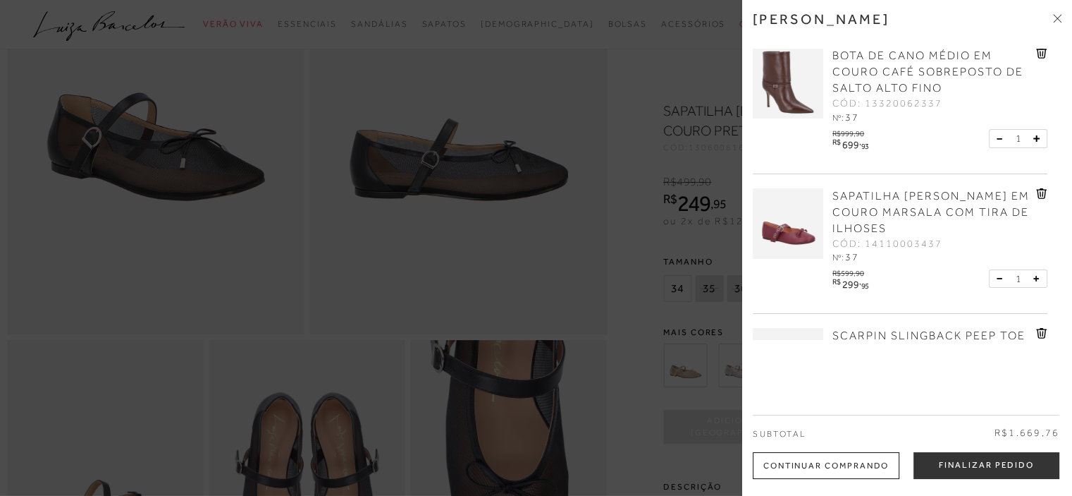
scroll to position [0, 0]
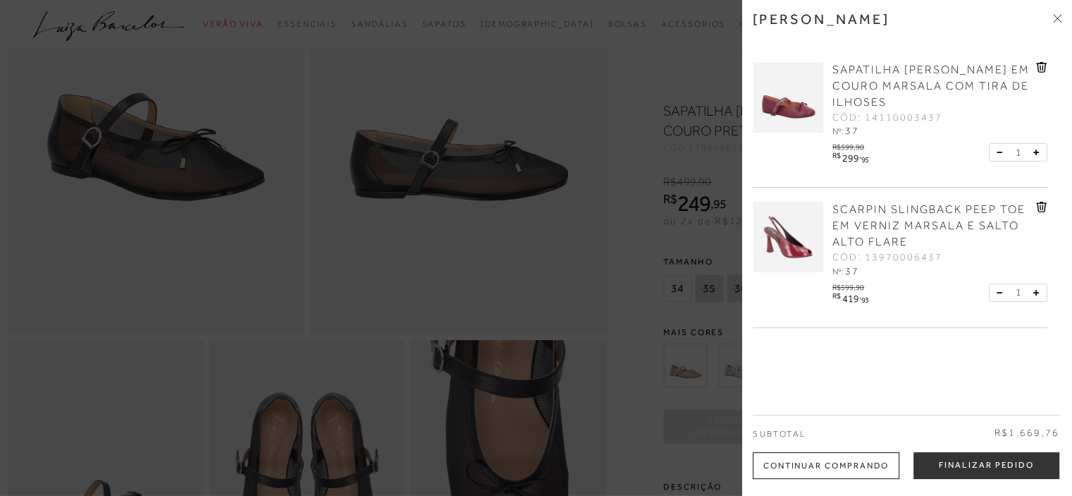
click at [1038, 206] on icon at bounding box center [1041, 207] width 11 height 11
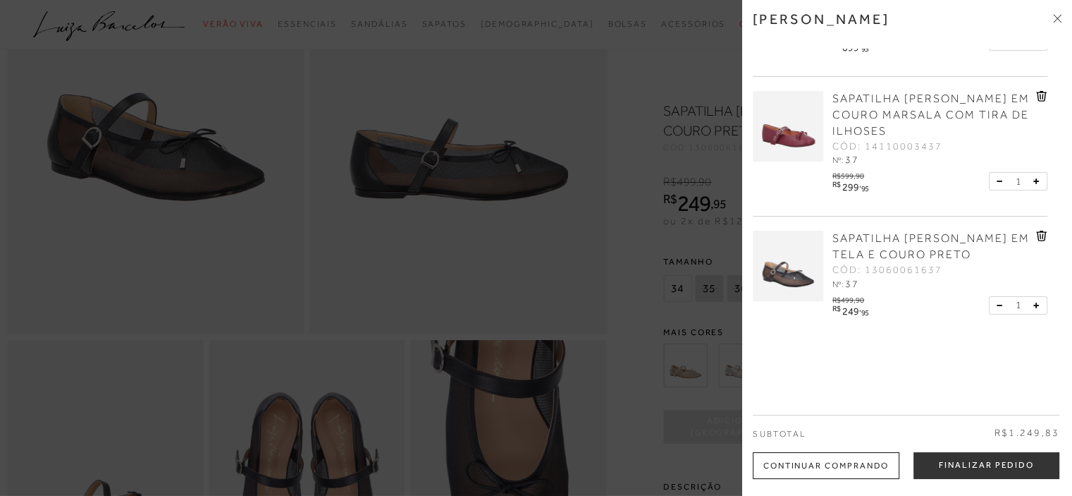
click at [1040, 95] on icon at bounding box center [1040, 97] width 1 height 6
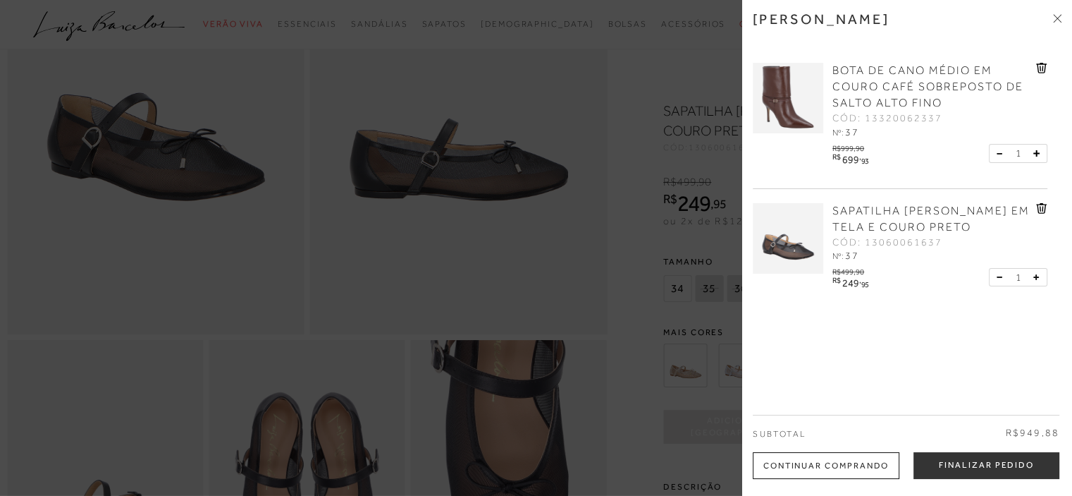
click at [518, 267] on div at bounding box center [536, 248] width 1072 height 496
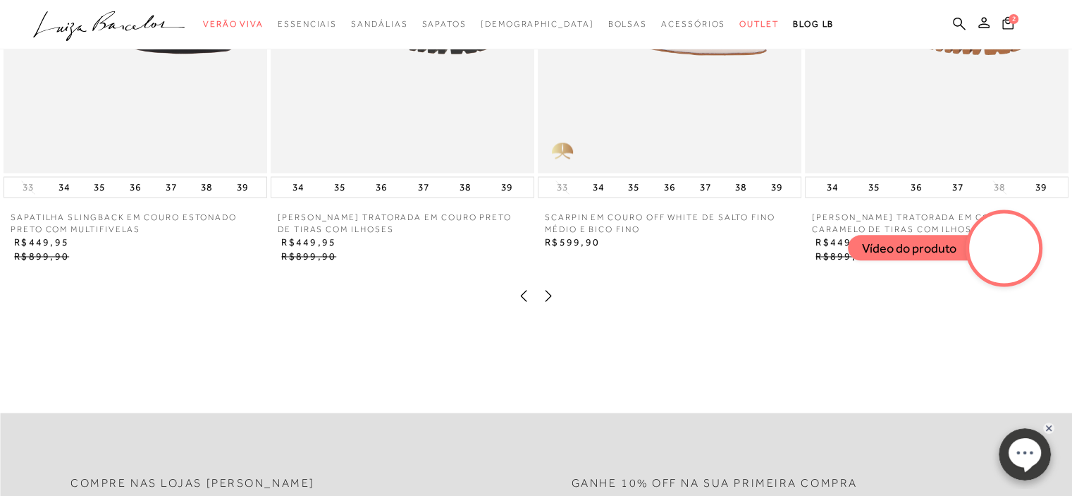
scroll to position [2044, 0]
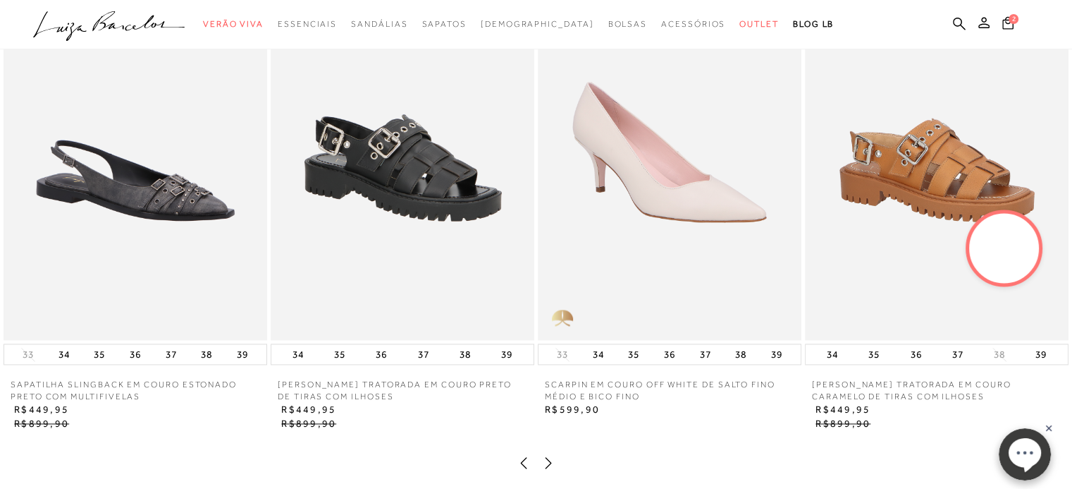
click at [10, 194] on img at bounding box center [136, 141] width 264 height 395
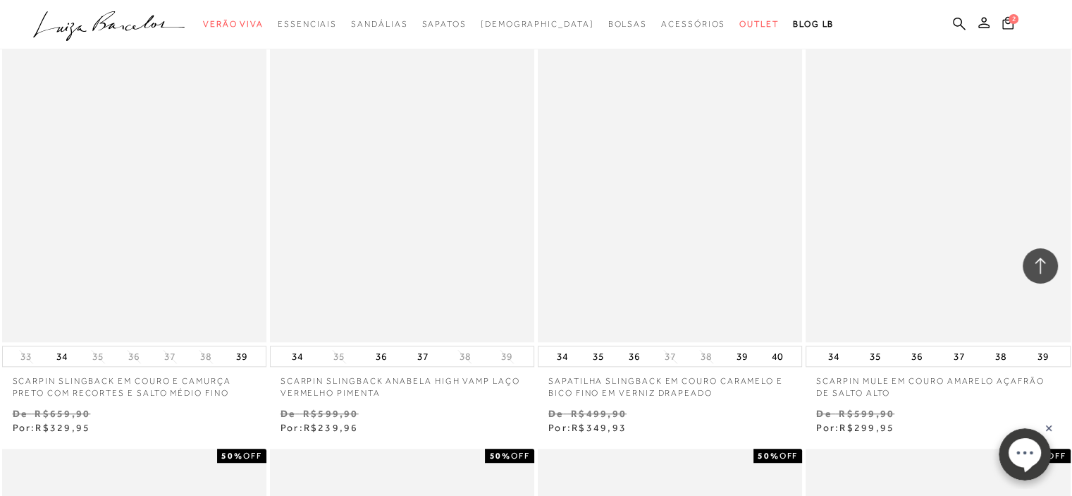
scroll to position [7543, 0]
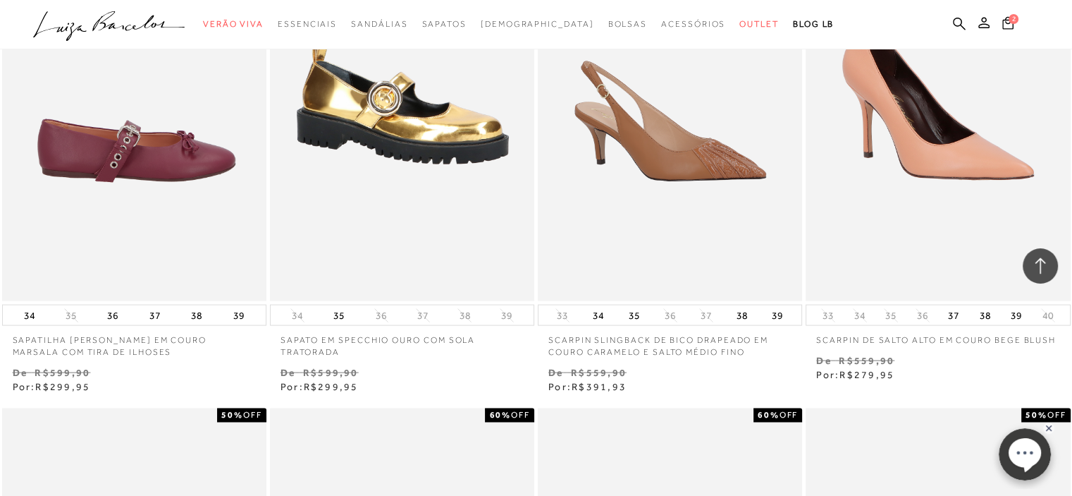
click at [130, 168] on img at bounding box center [135, 103] width 263 height 397
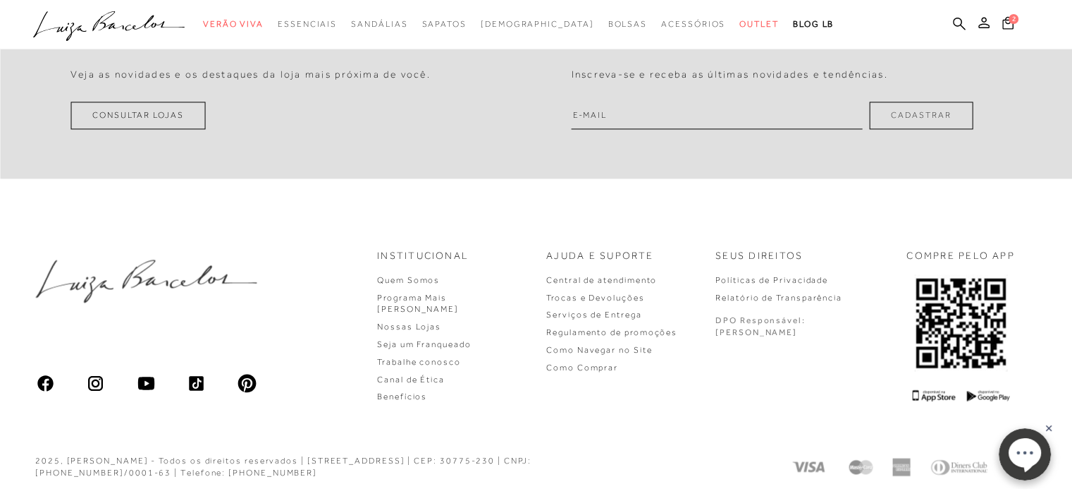
scroll to position [0, 0]
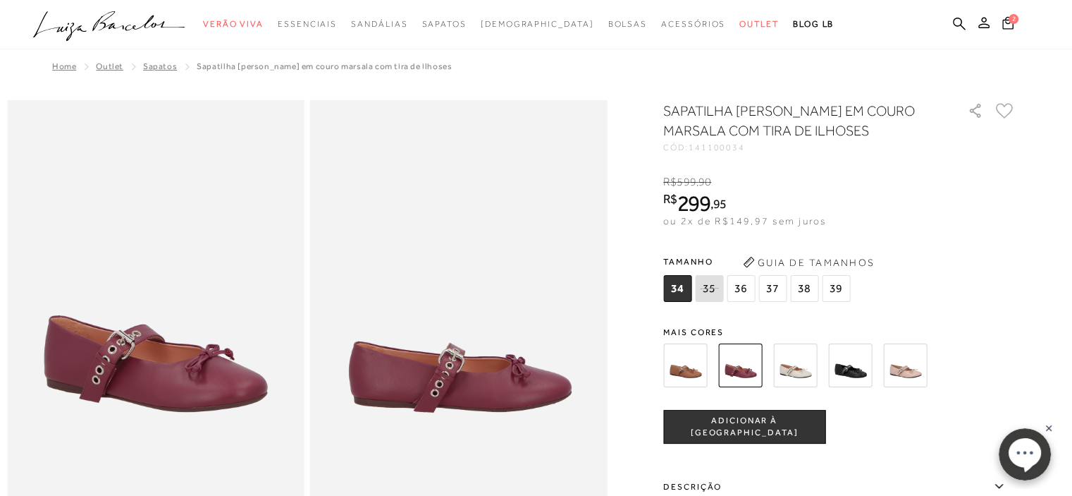
click at [778, 292] on span "37" at bounding box center [773, 288] width 28 height 27
click at [812, 426] on button "ADICIONAR À [GEOGRAPHIC_DATA]" at bounding box center [744, 427] width 162 height 34
